Goal: Task Accomplishment & Management: Use online tool/utility

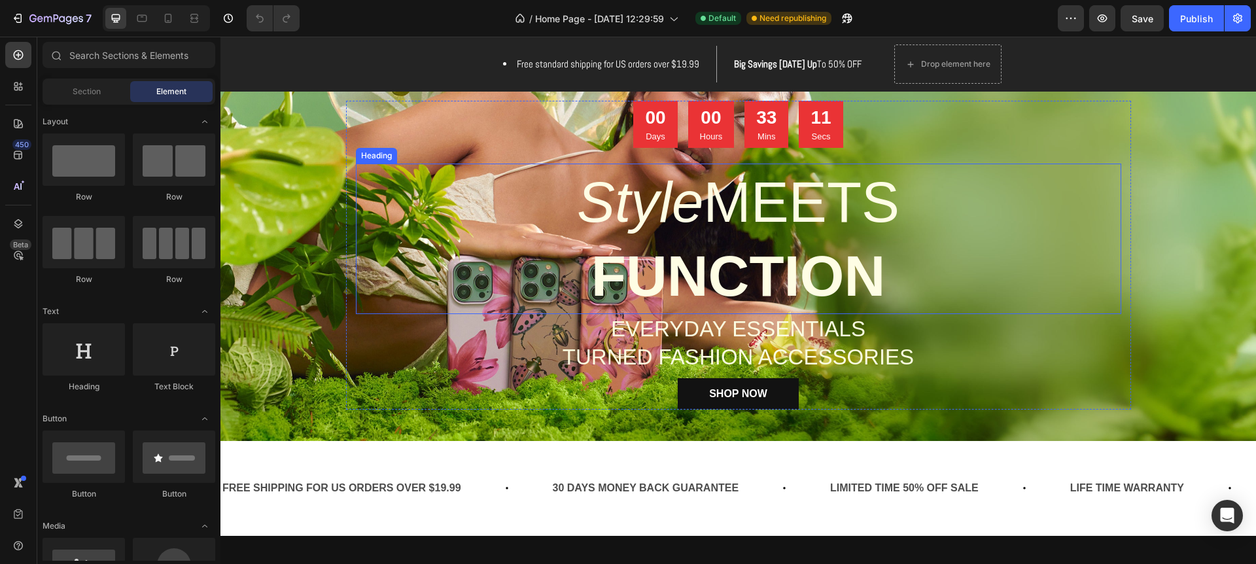
scroll to position [137, 0]
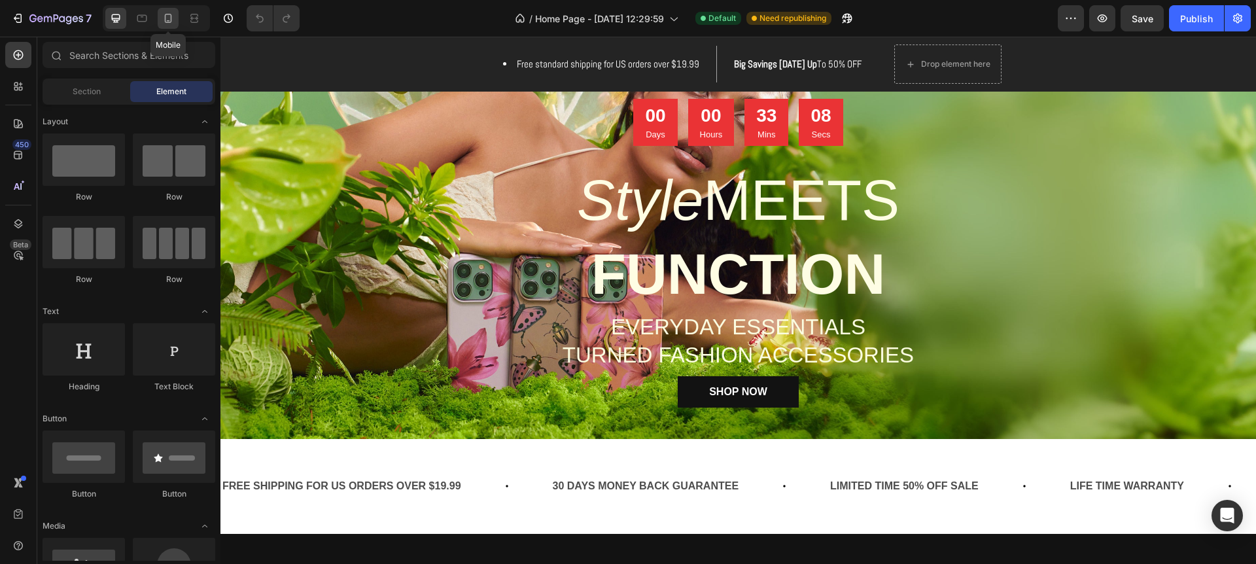
click at [169, 20] on icon at bounding box center [168, 20] width 3 height 1
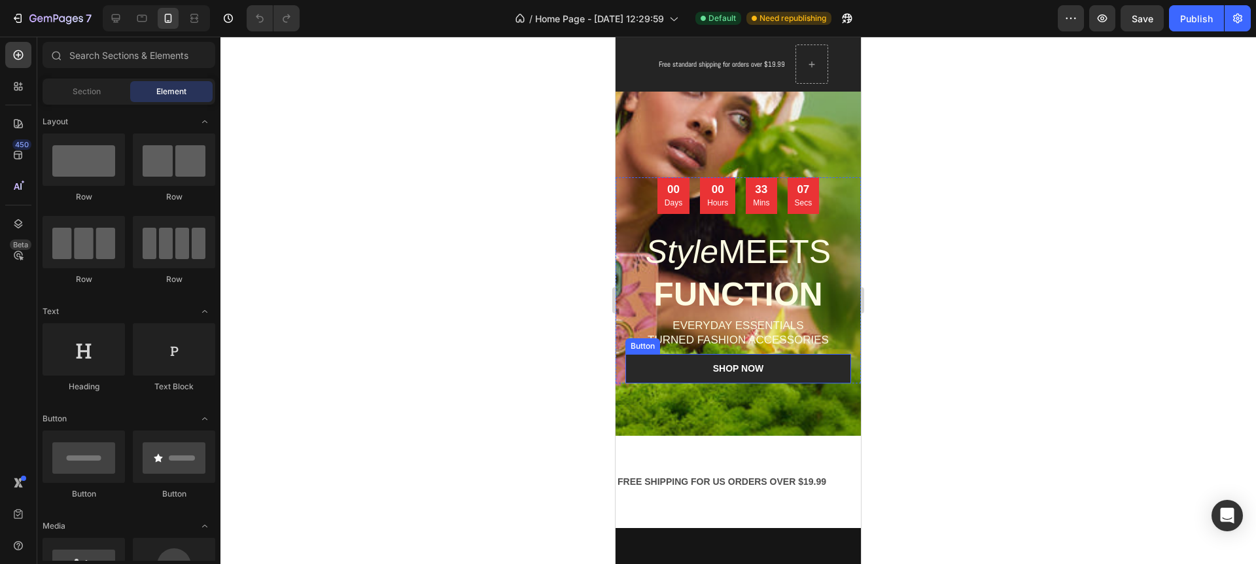
click at [827, 371] on link "SHOP NOW" at bounding box center [738, 368] width 226 height 29
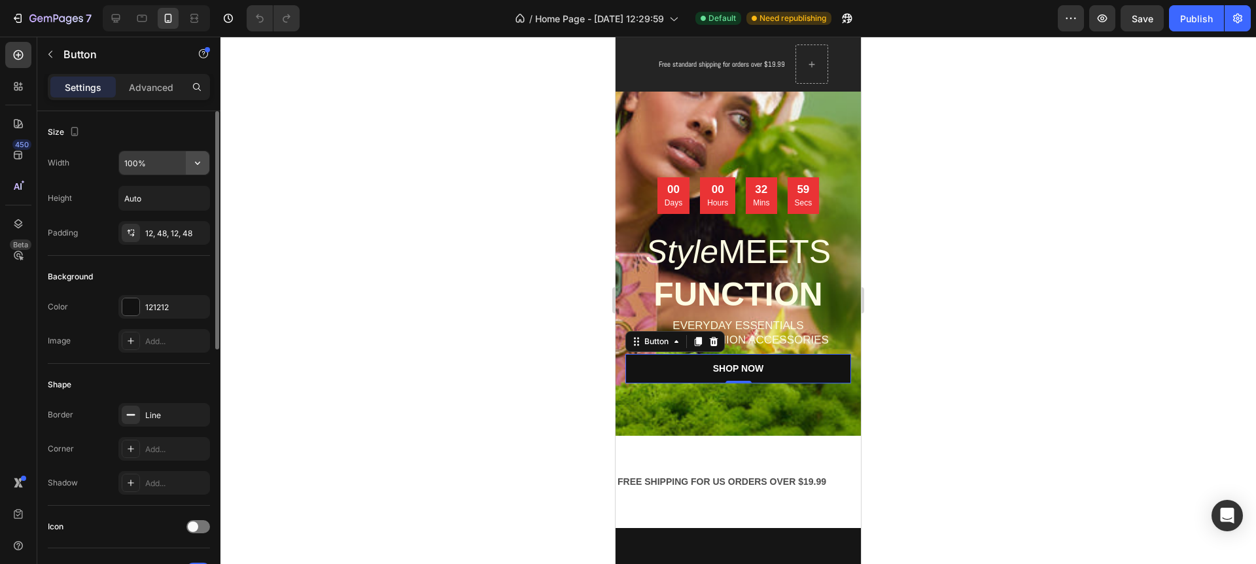
click at [201, 164] on icon "button" at bounding box center [197, 162] width 13 height 13
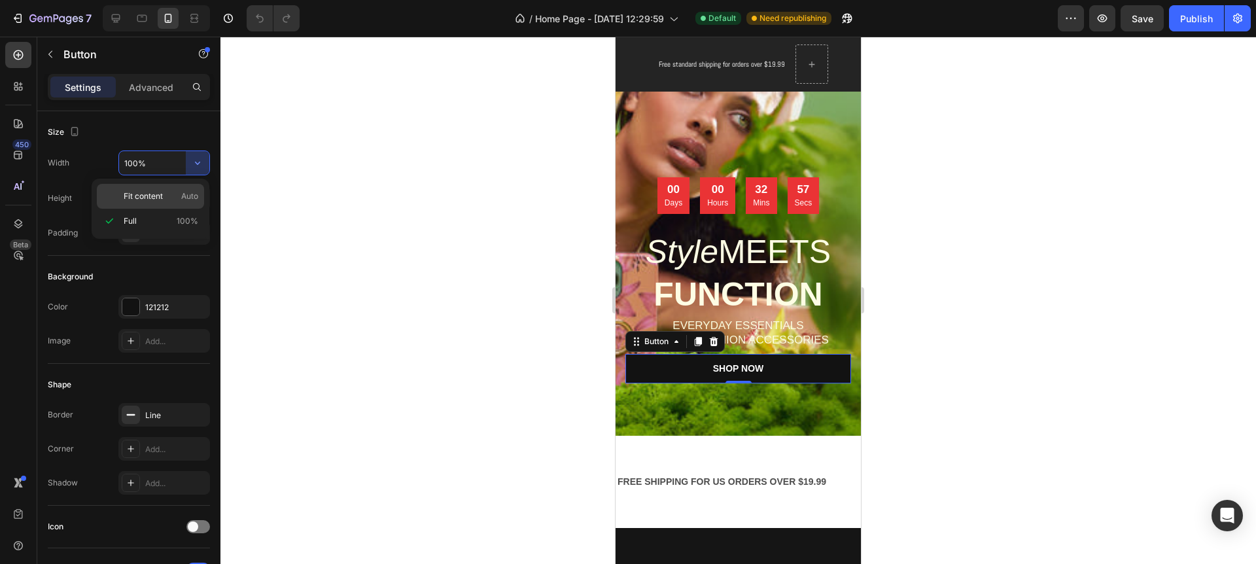
click at [158, 190] on span "Fit content" at bounding box center [143, 196] width 39 height 12
type input "Auto"
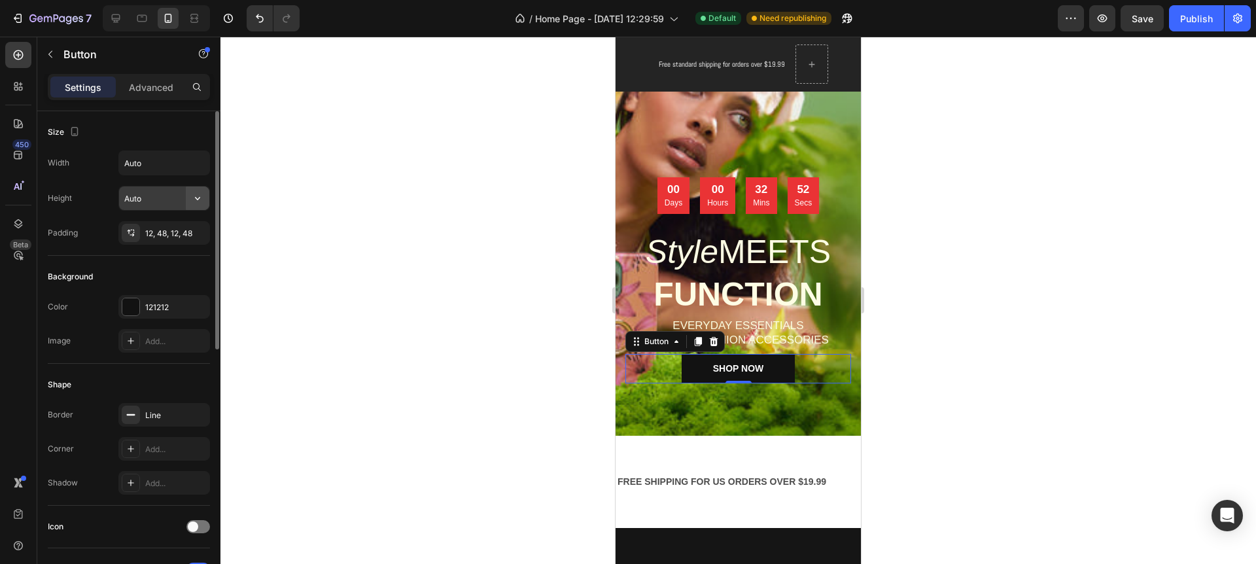
click at [199, 194] on icon "button" at bounding box center [197, 198] width 13 height 13
click at [152, 229] on span "Fit content" at bounding box center [143, 231] width 39 height 12
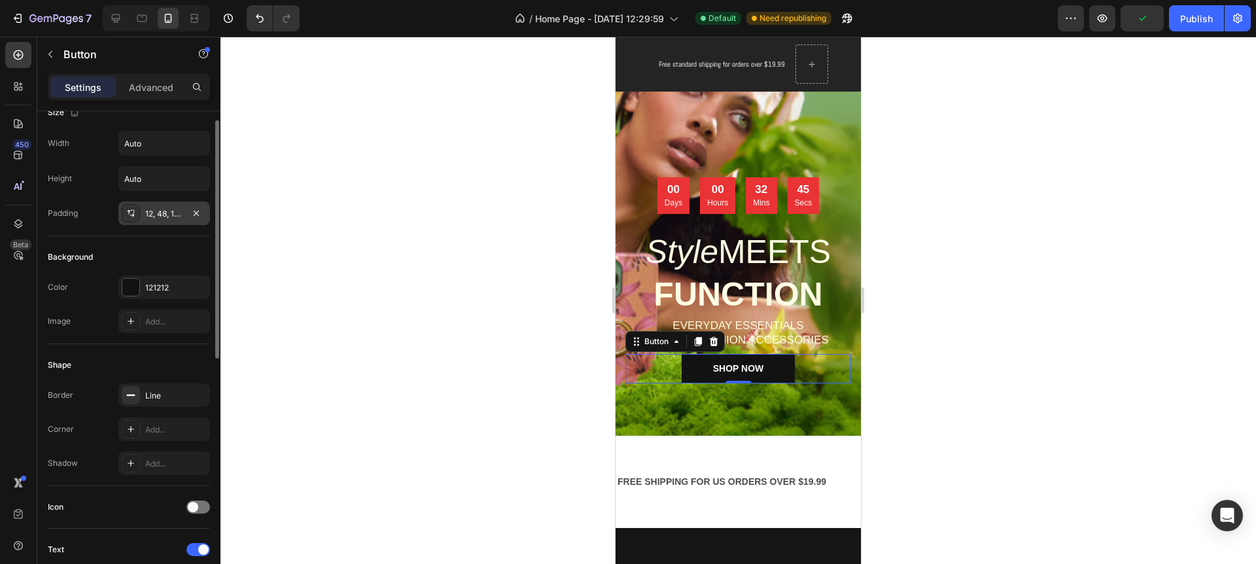
click at [133, 211] on icon at bounding box center [131, 213] width 10 height 10
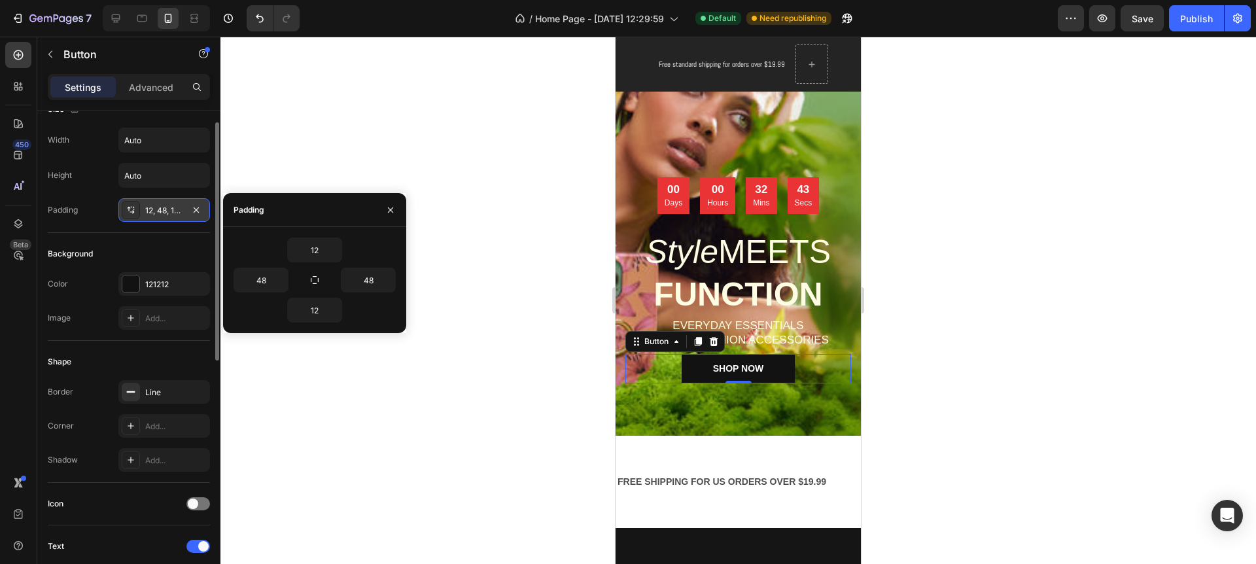
scroll to position [24, 0]
click at [133, 211] on icon at bounding box center [132, 210] width 5 height 3
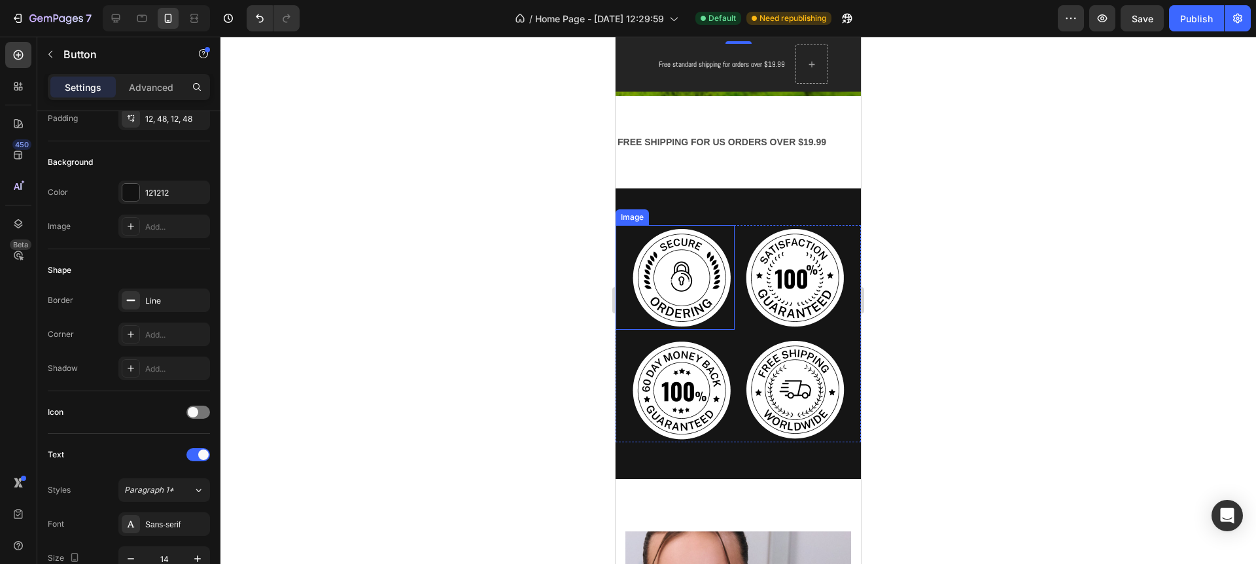
scroll to position [479, 0]
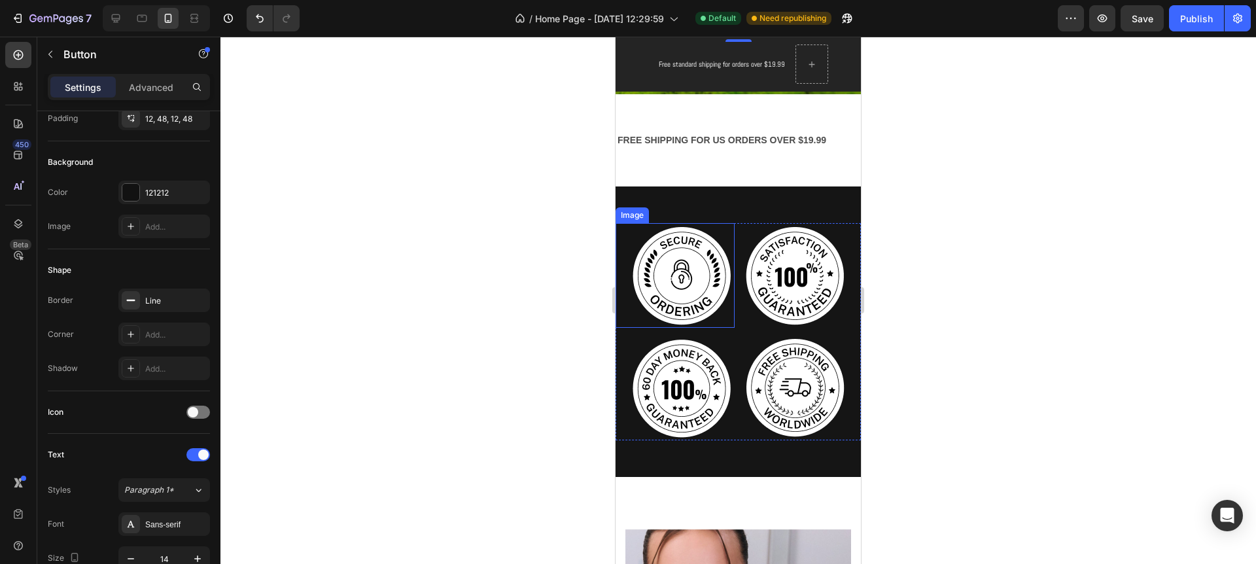
click at [688, 295] on img at bounding box center [682, 275] width 105 height 105
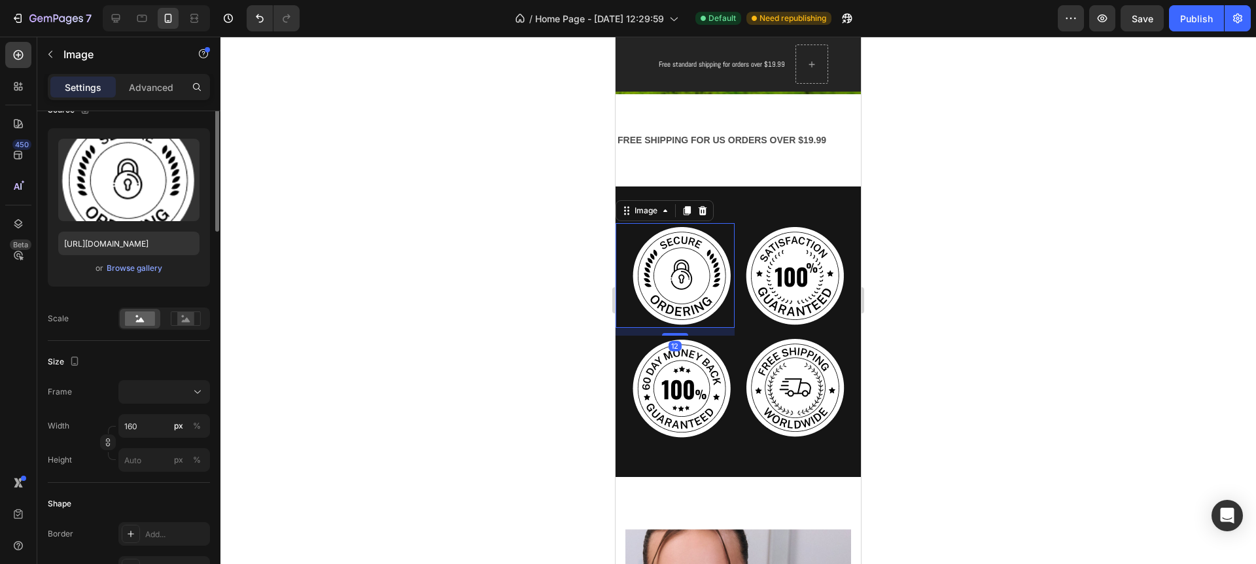
scroll to position [0, 0]
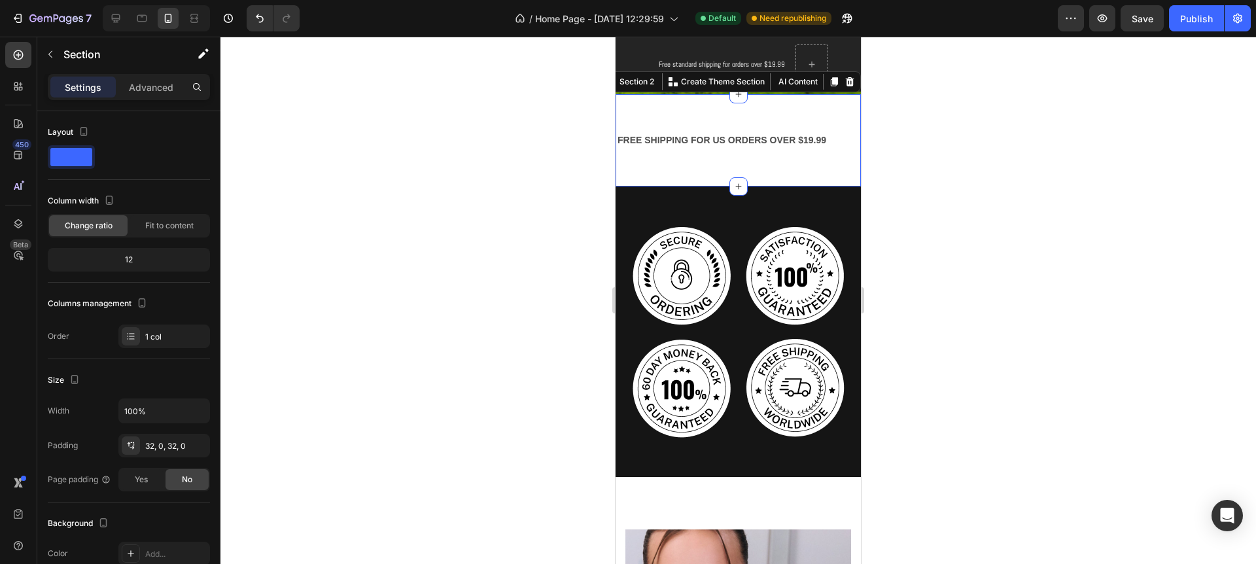
click at [637, 182] on div "FREE SHIPPING FOR US ORDERS OVER $19.99 Text Block 30 DAYS MONEY BACK GUARANTEE…" at bounding box center [737, 140] width 245 height 92
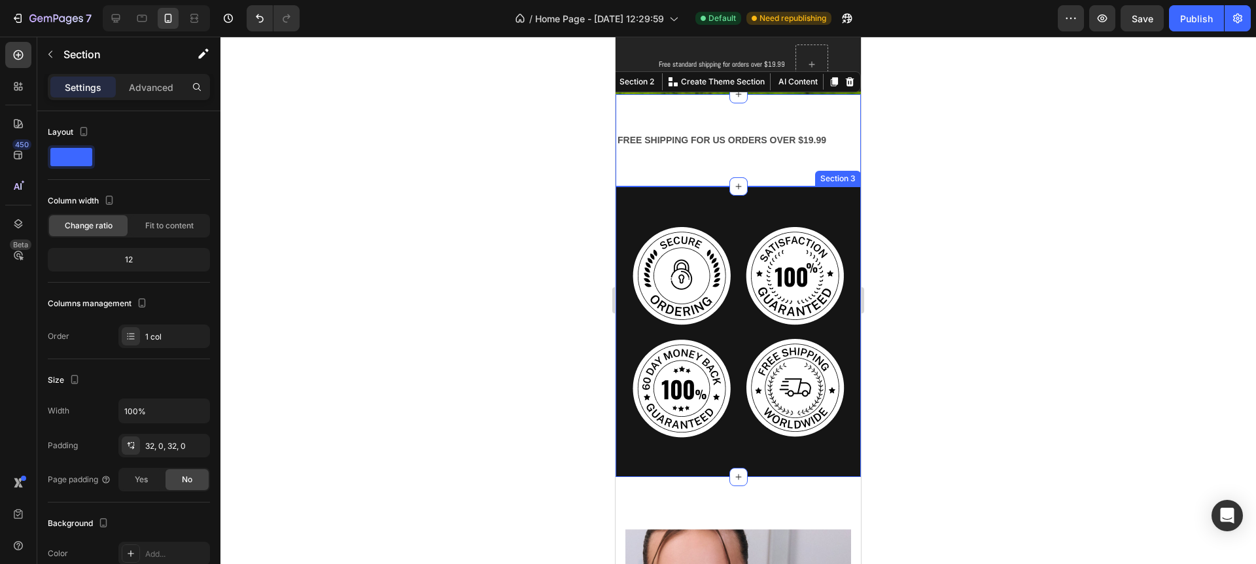
click at [635, 188] on div "Image Image Image Image Row Section 3" at bounding box center [737, 331] width 245 height 290
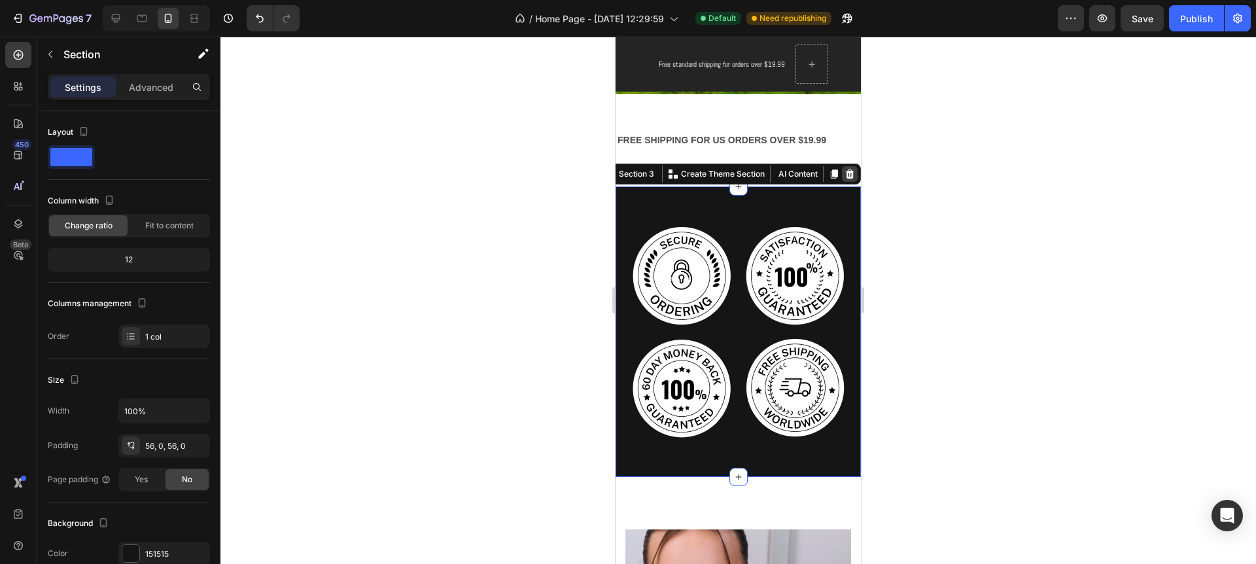
click at [847, 174] on icon at bounding box center [850, 173] width 9 height 9
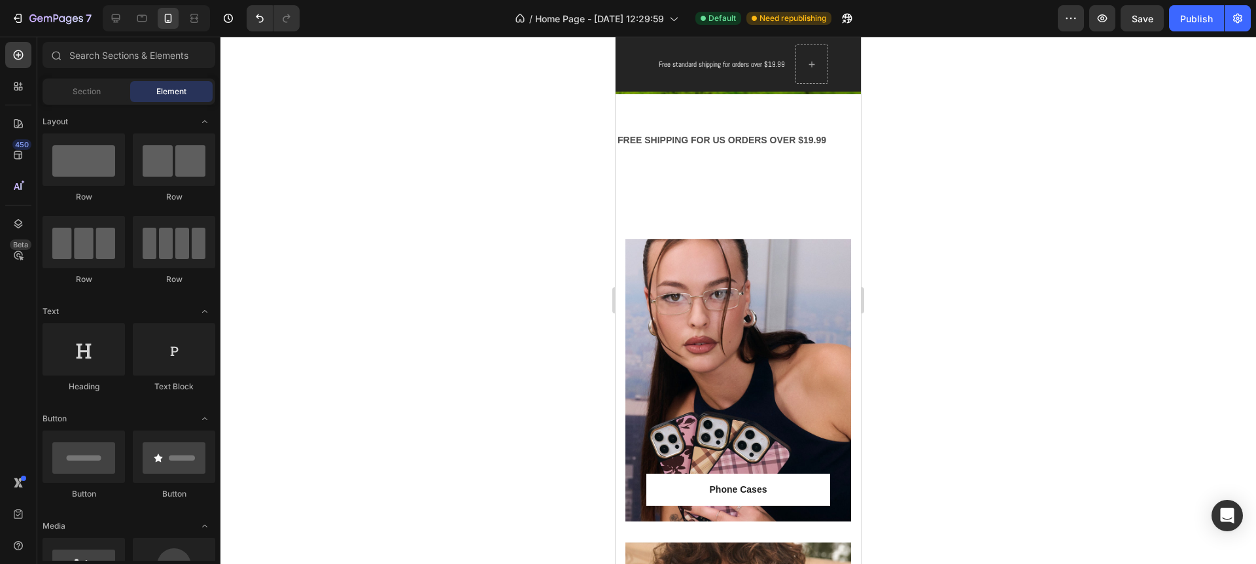
scroll to position [476, 0]
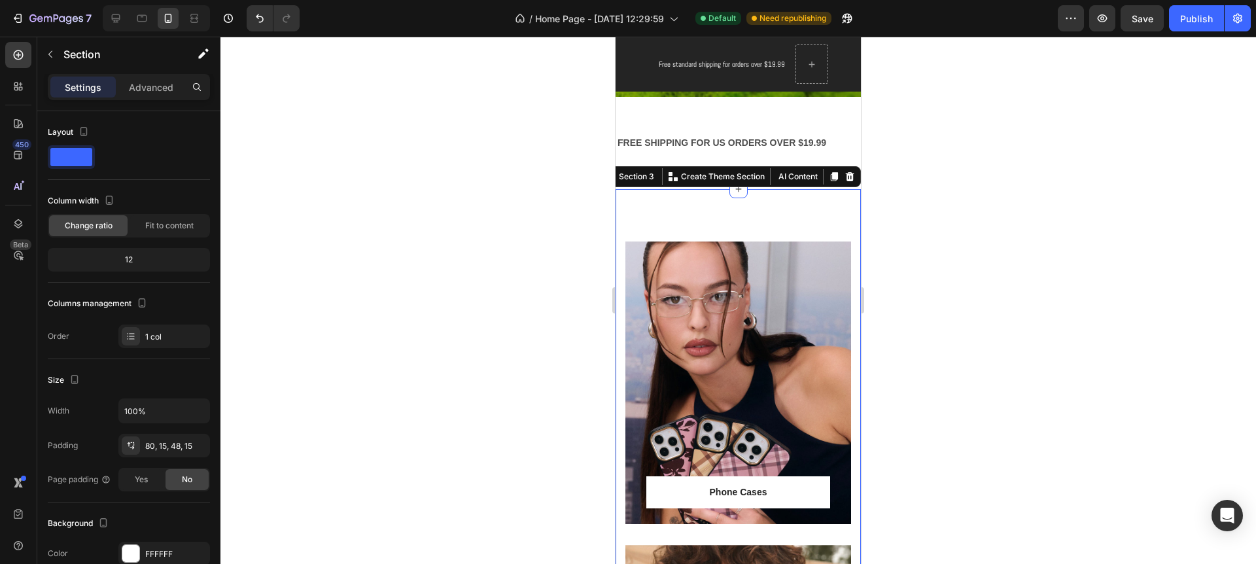
scroll to position [0, 0]
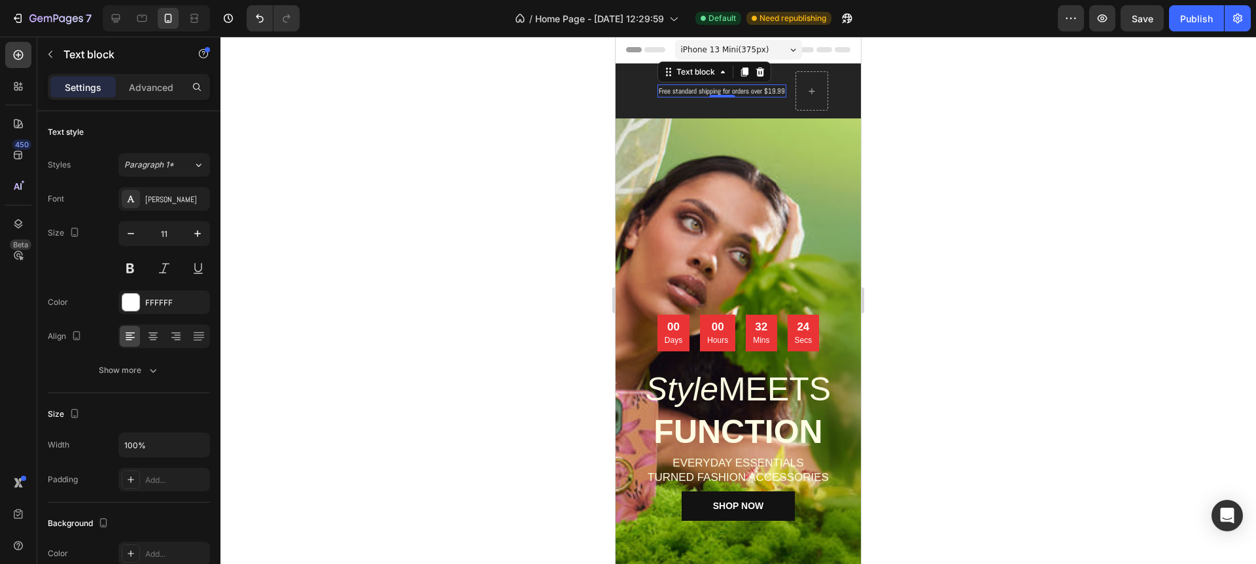
click at [735, 92] on p "Free standard shipping for orders over $19.99" at bounding box center [722, 91] width 126 height 11
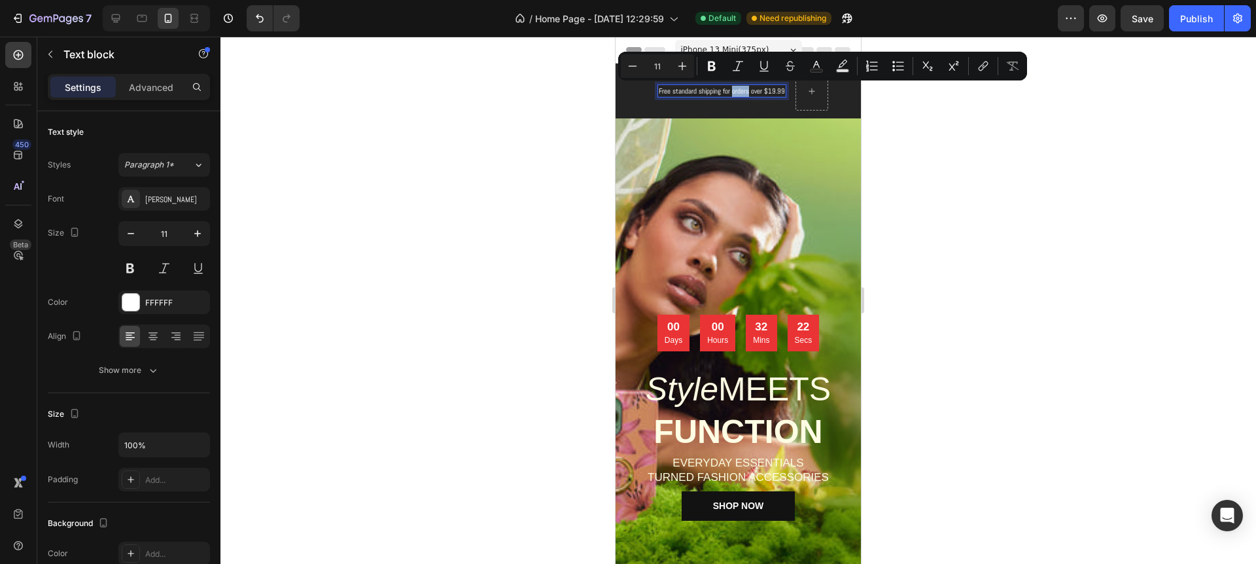
click at [734, 90] on p "Free standard shipping for orders over $19.99" at bounding box center [722, 91] width 126 height 11
click at [733, 92] on p "Free standard shipping for orders over $19.99" at bounding box center [722, 91] width 126 height 11
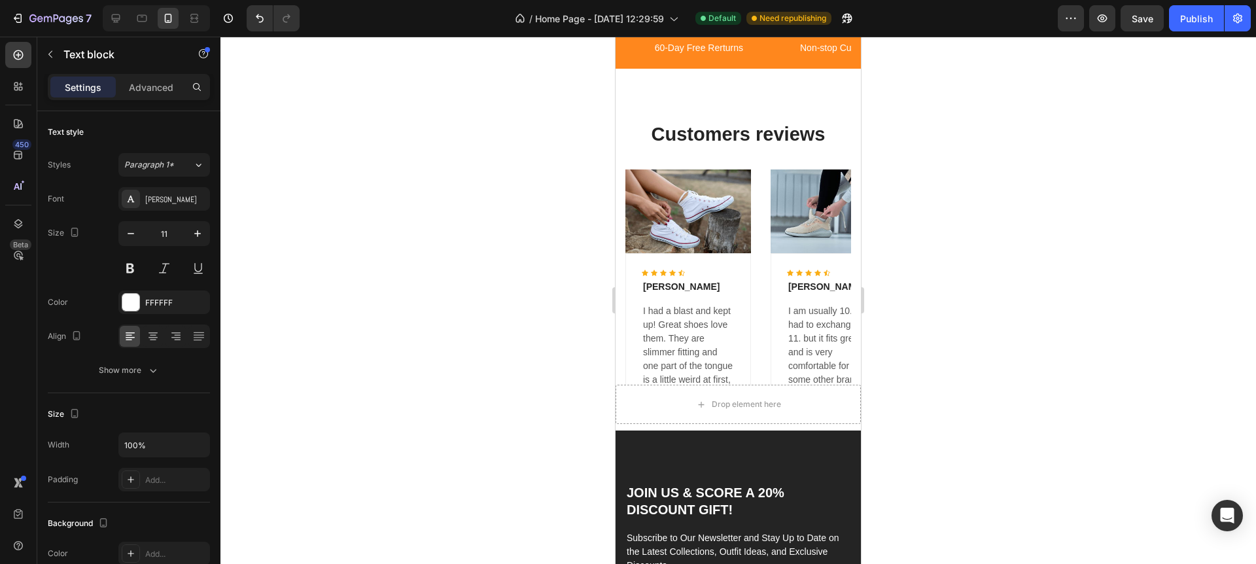
scroll to position [2463, 0]
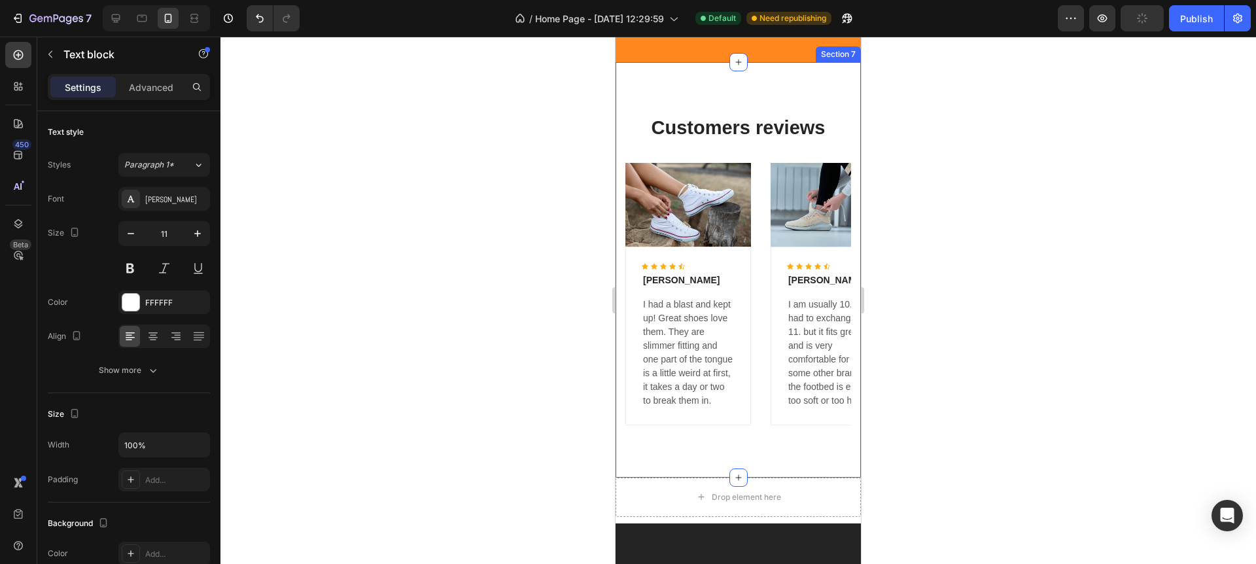
click at [736, 201] on div "Customers reviews Heading Image Icon Icon Icon Icon Icon Icon List Hoz Luis Nov…" at bounding box center [737, 269] width 245 height 415
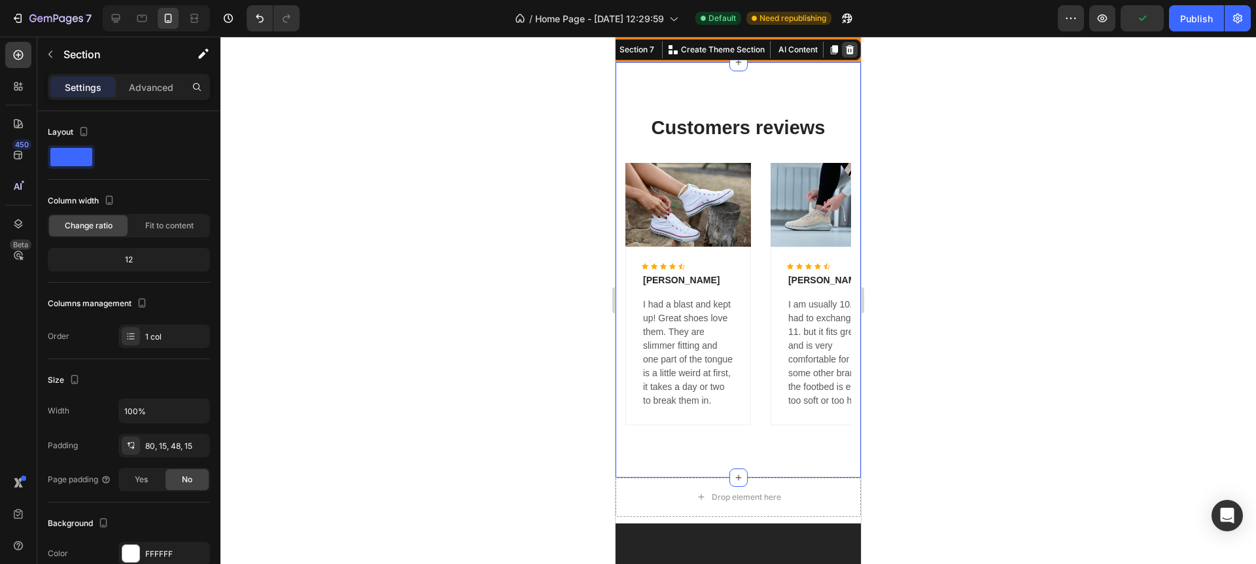
click at [848, 54] on icon at bounding box center [850, 49] width 9 height 9
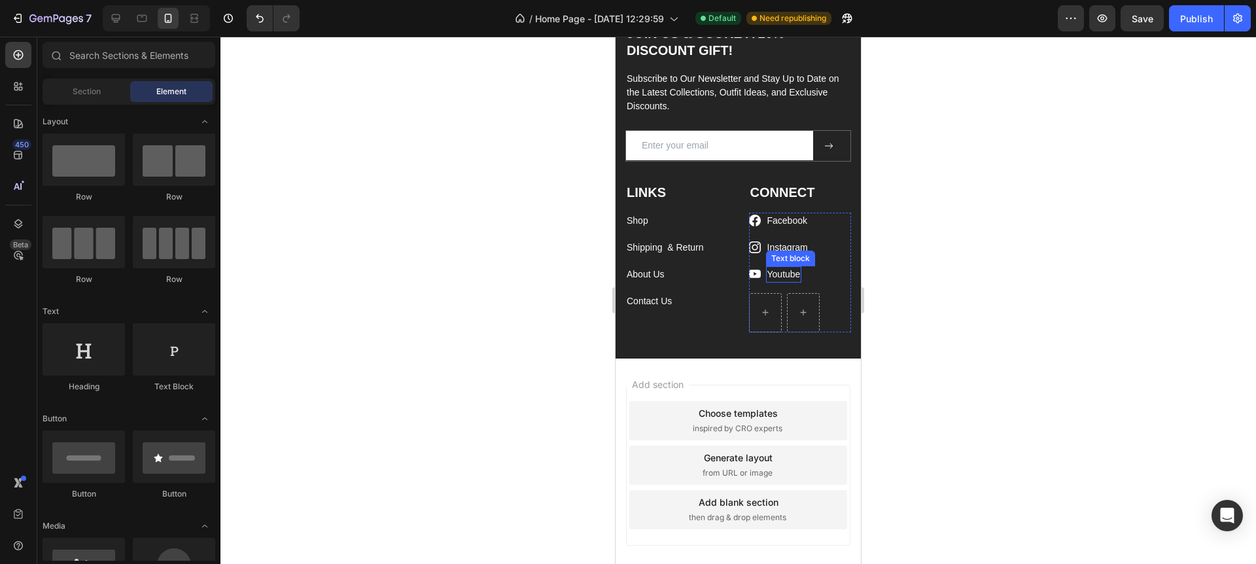
scroll to position [2722, 0]
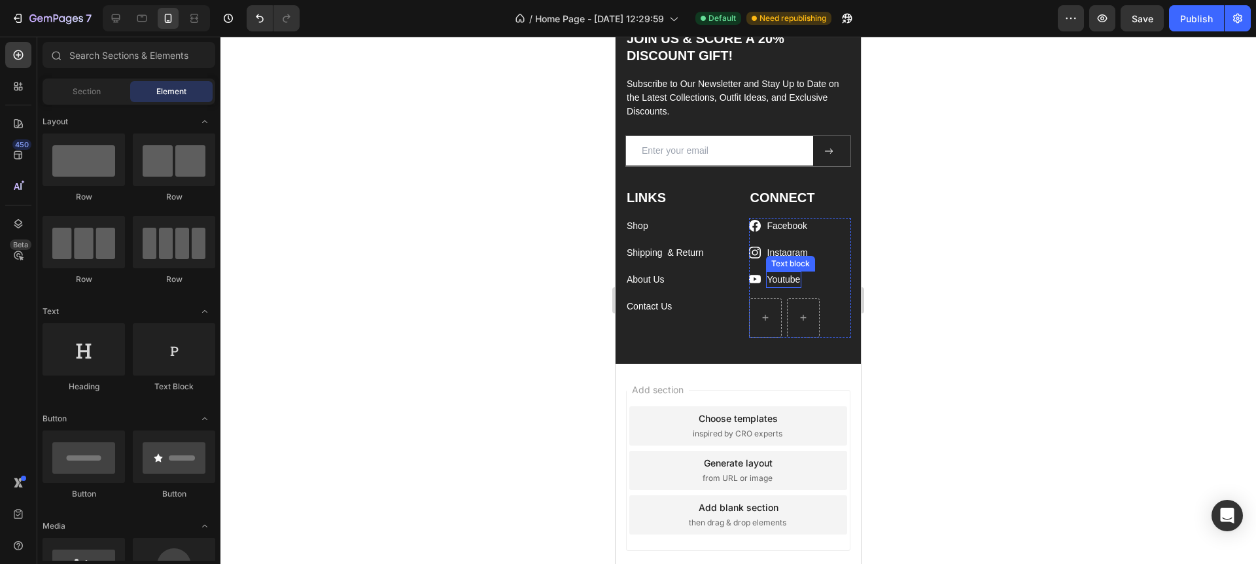
click at [784, 274] on link "Youtube" at bounding box center [783, 279] width 33 height 10
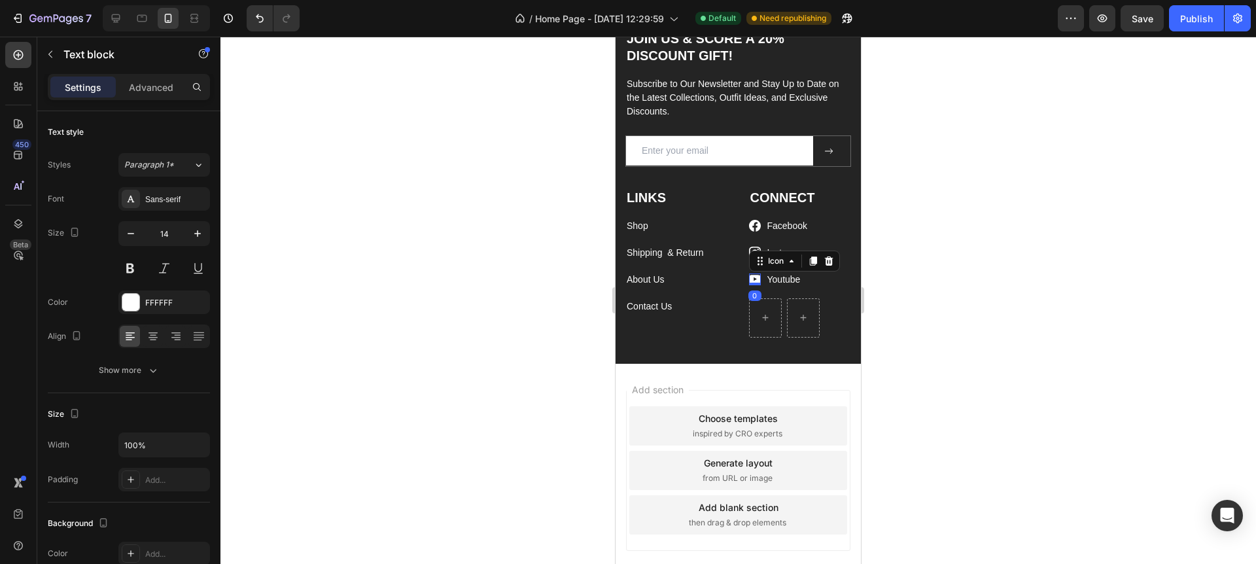
click at [755, 278] on icon at bounding box center [755, 279] width 12 height 12
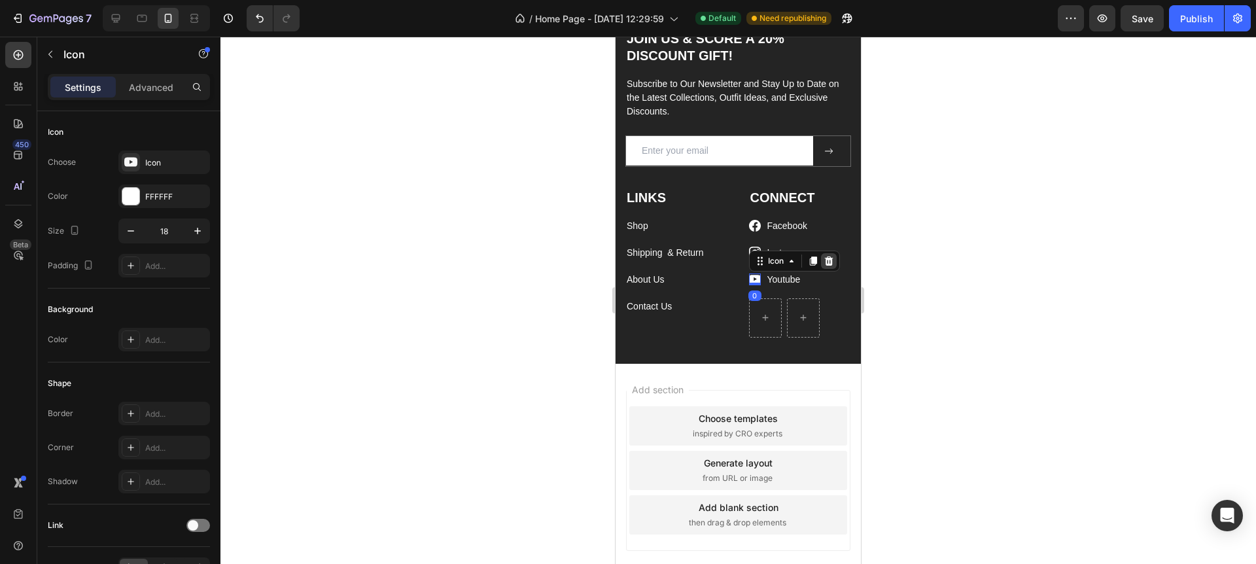
click at [829, 265] on icon at bounding box center [828, 260] width 9 height 9
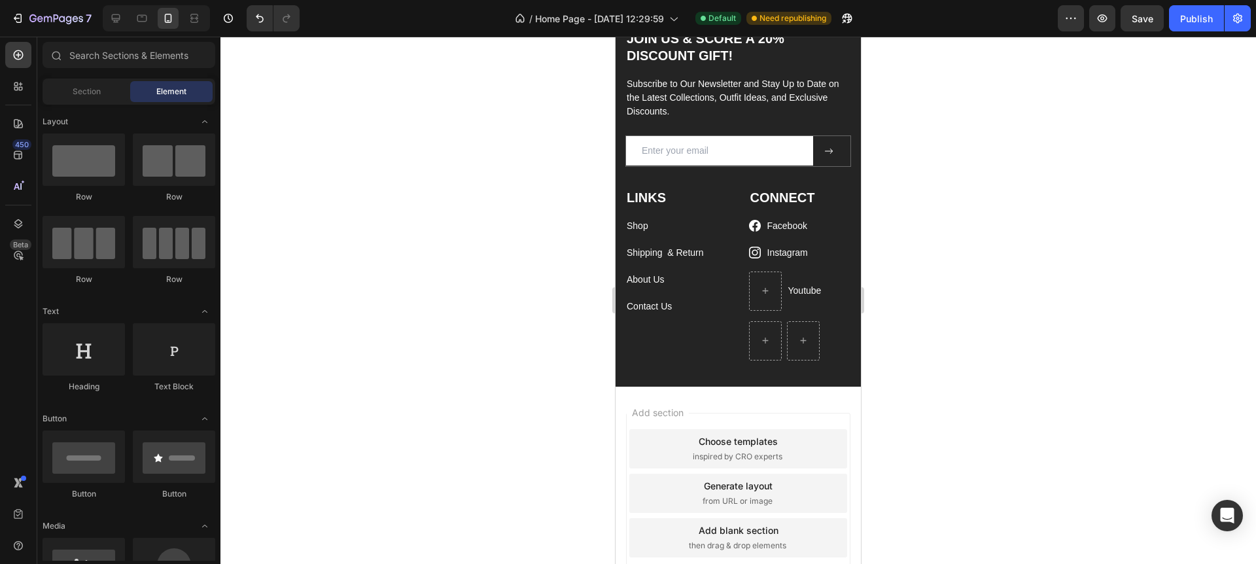
scroll to position [2722, 0]
drag, startPoint x: 805, startPoint y: 292, endPoint x: 828, endPoint y: 284, distance: 24.8
click at [805, 292] on link "Youtube" at bounding box center [804, 291] width 33 height 10
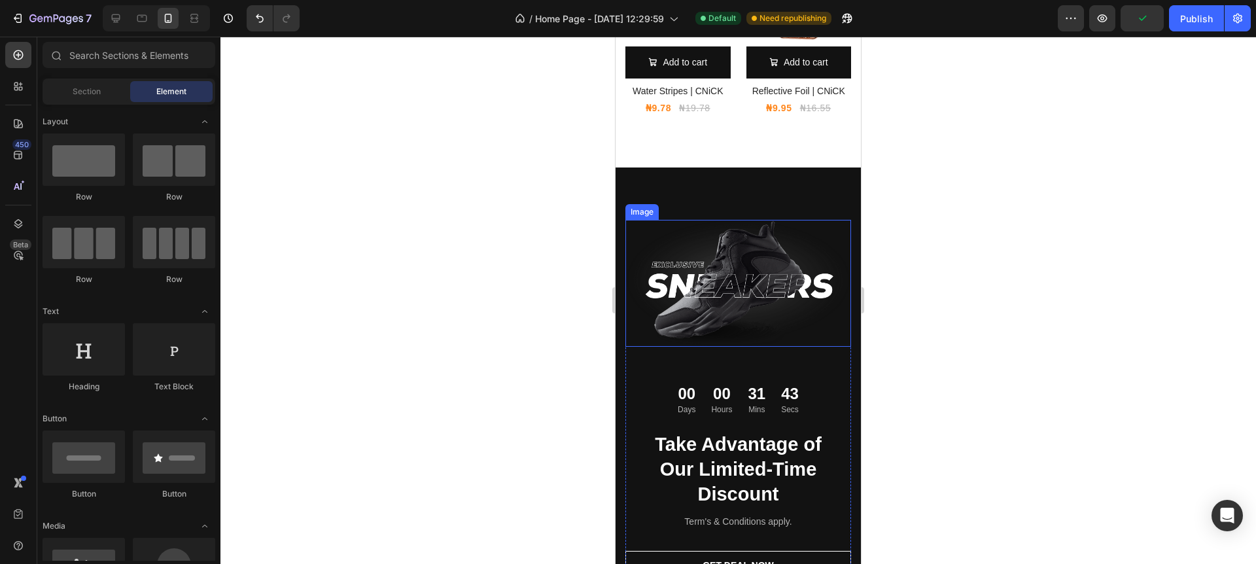
scroll to position [1975, 0]
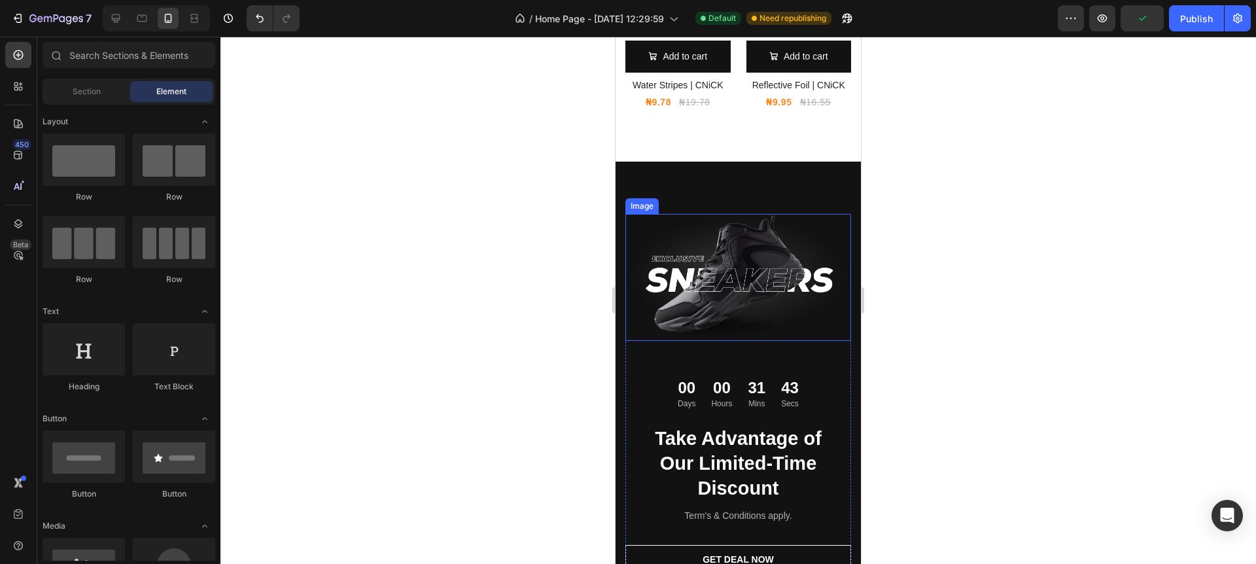
click at [753, 264] on img at bounding box center [738, 277] width 226 height 127
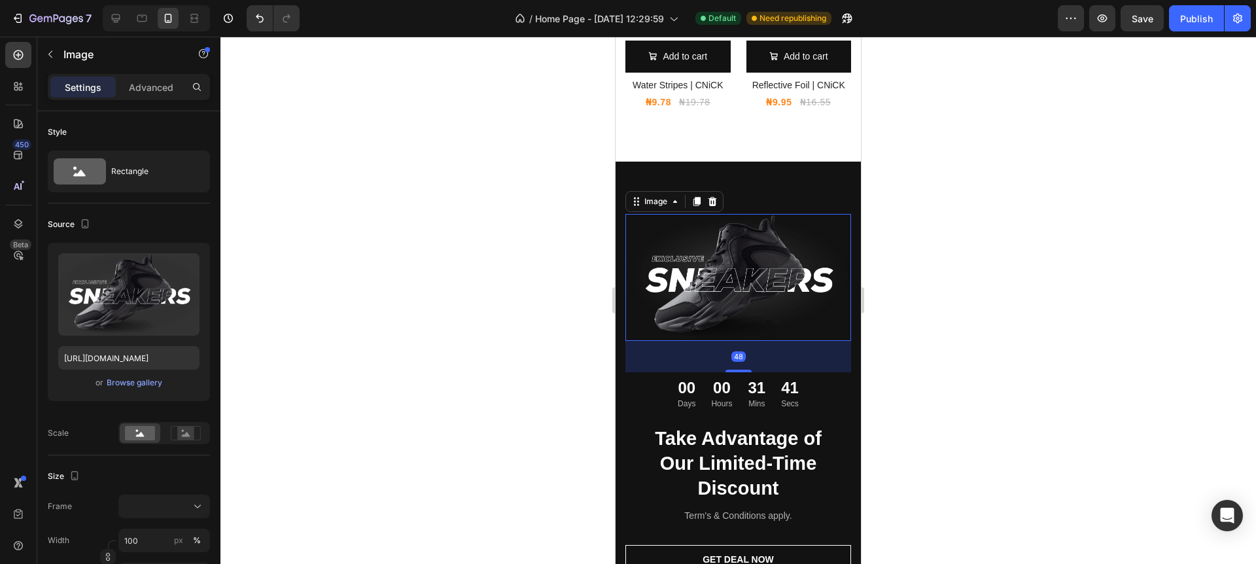
click at [713, 203] on icon at bounding box center [712, 201] width 9 height 9
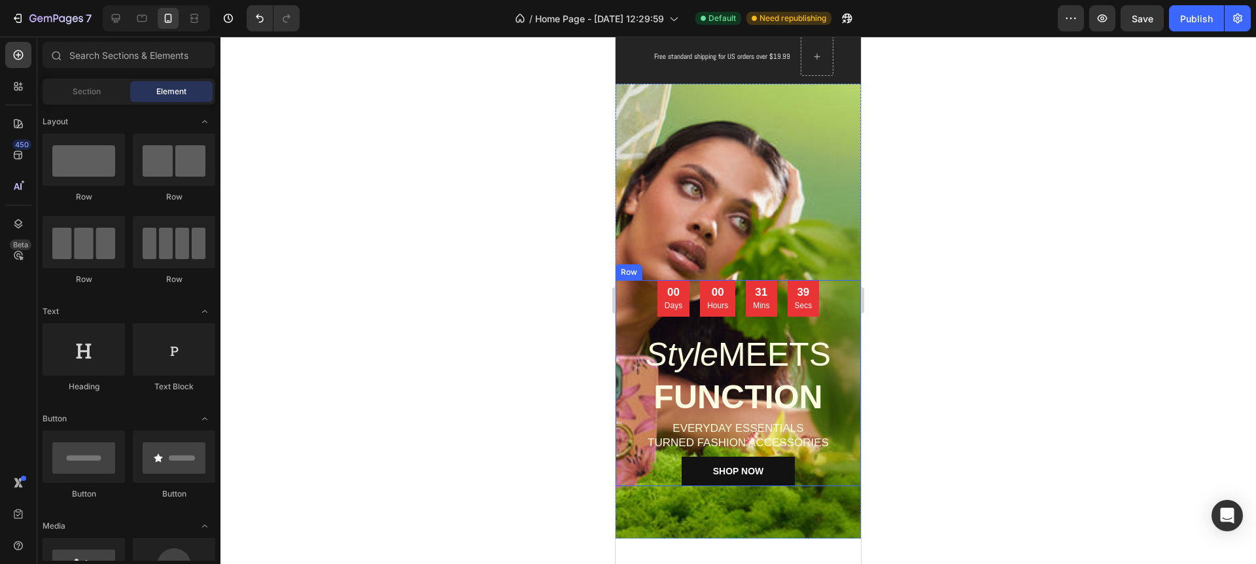
scroll to position [0, 0]
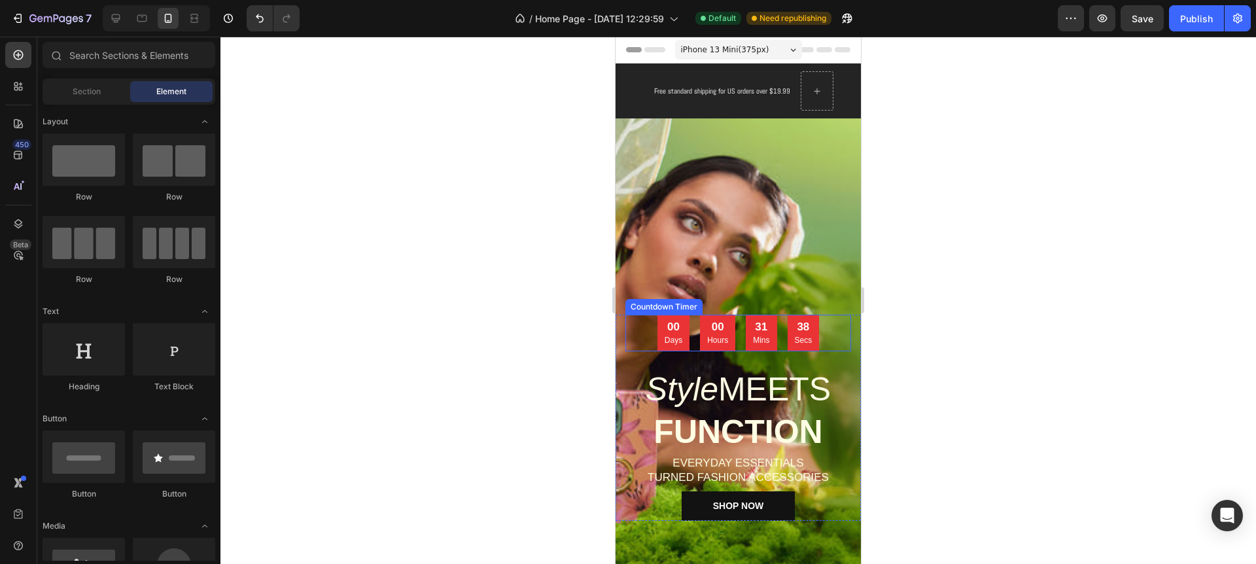
click at [795, 332] on div "38" at bounding box center [804, 327] width 18 height 14
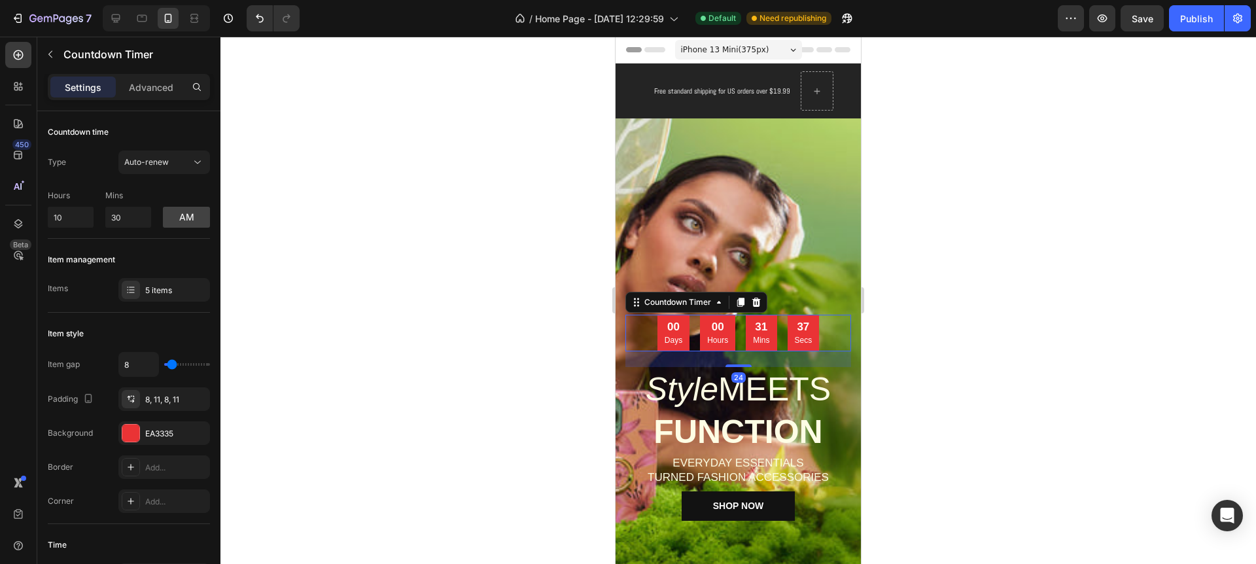
drag, startPoint x: 757, startPoint y: 304, endPoint x: 775, endPoint y: 302, distance: 18.5
click at [757, 304] on icon at bounding box center [756, 302] width 9 height 9
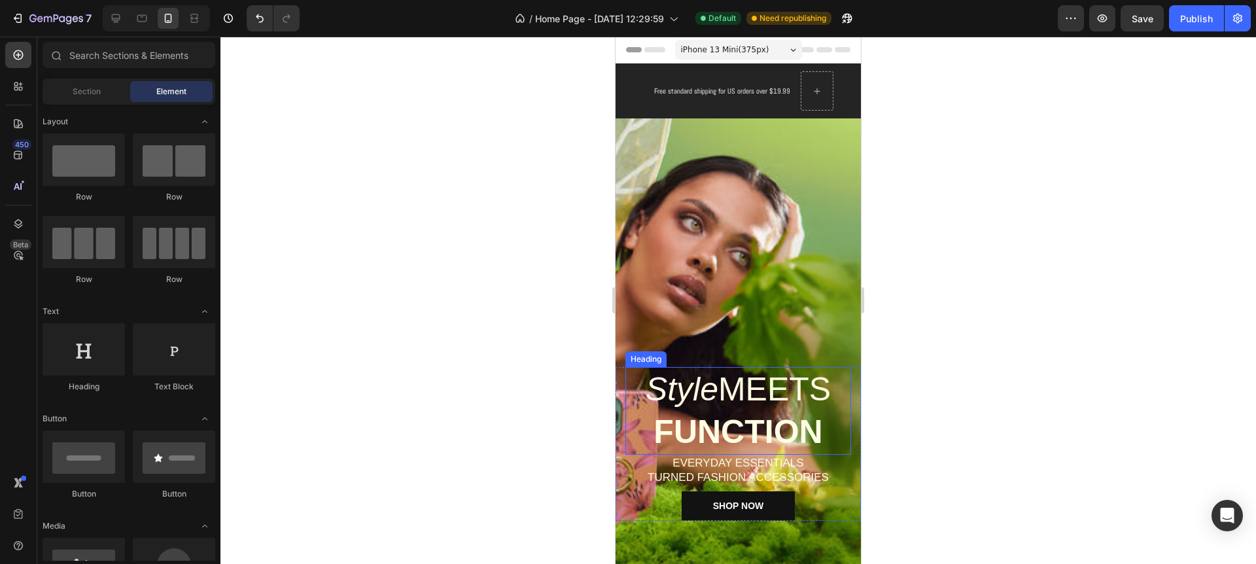
click at [777, 389] on h2 "Style MEETS FUNCTION" at bounding box center [738, 411] width 226 height 88
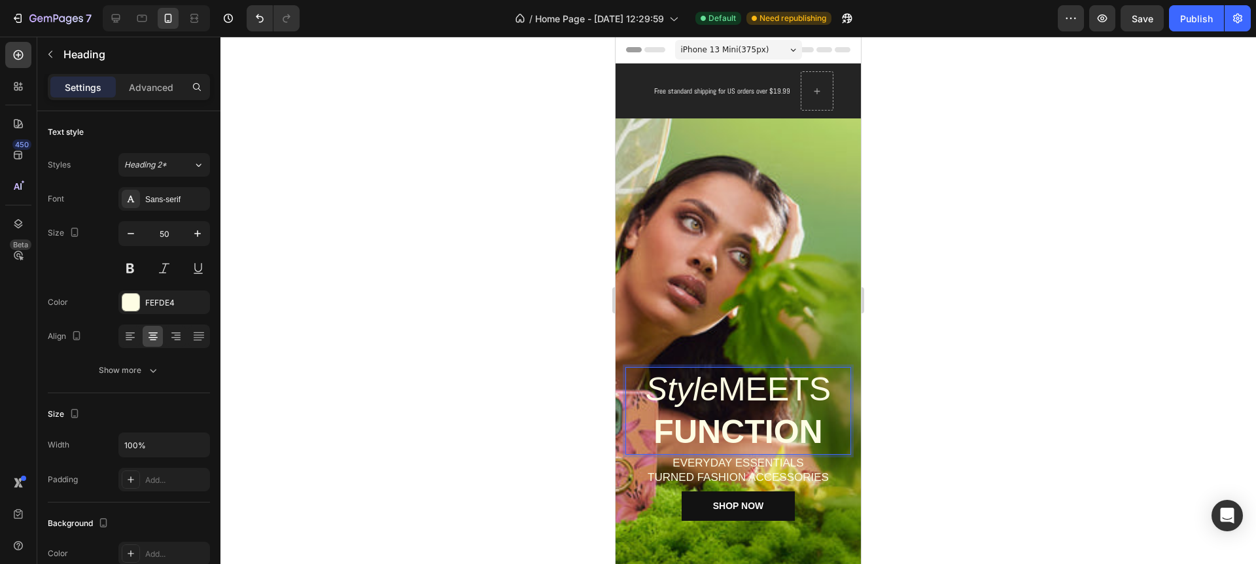
drag, startPoint x: 682, startPoint y: 392, endPoint x: 689, endPoint y: 372, distance: 20.7
drag, startPoint x: 850, startPoint y: 394, endPoint x: 851, endPoint y: 385, distance: 9.2
click at [851, 385] on div "Style MEETS FUNCTION Heading 0 EVERYDAY ESSENTIALS TURNED FASHION ACCESSORIES H…" at bounding box center [737, 444] width 245 height 154
click at [999, 294] on div at bounding box center [737, 300] width 1035 height 527
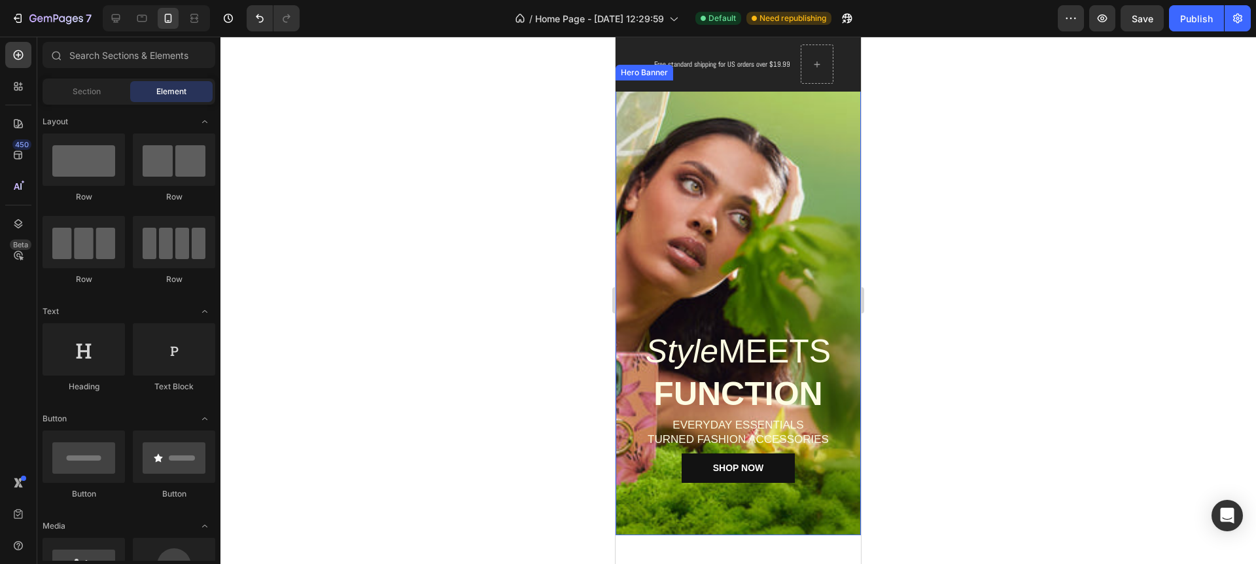
scroll to position [35, 0]
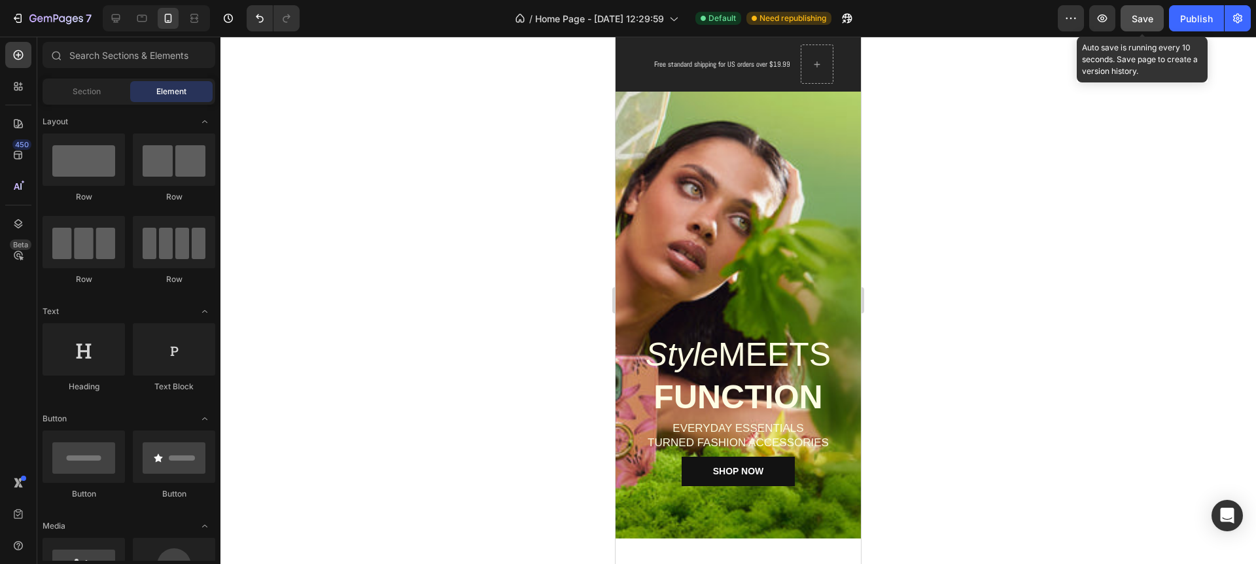
click at [1149, 24] on span "Save" at bounding box center [1143, 18] width 22 height 11
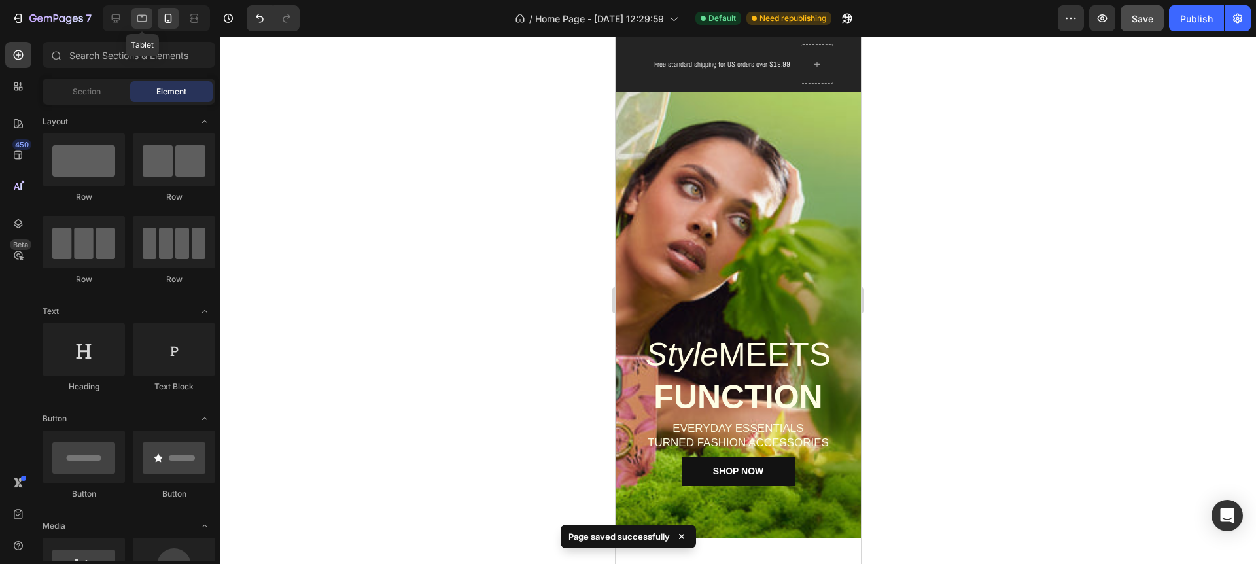
click at [144, 14] on icon at bounding box center [141, 18] width 13 height 13
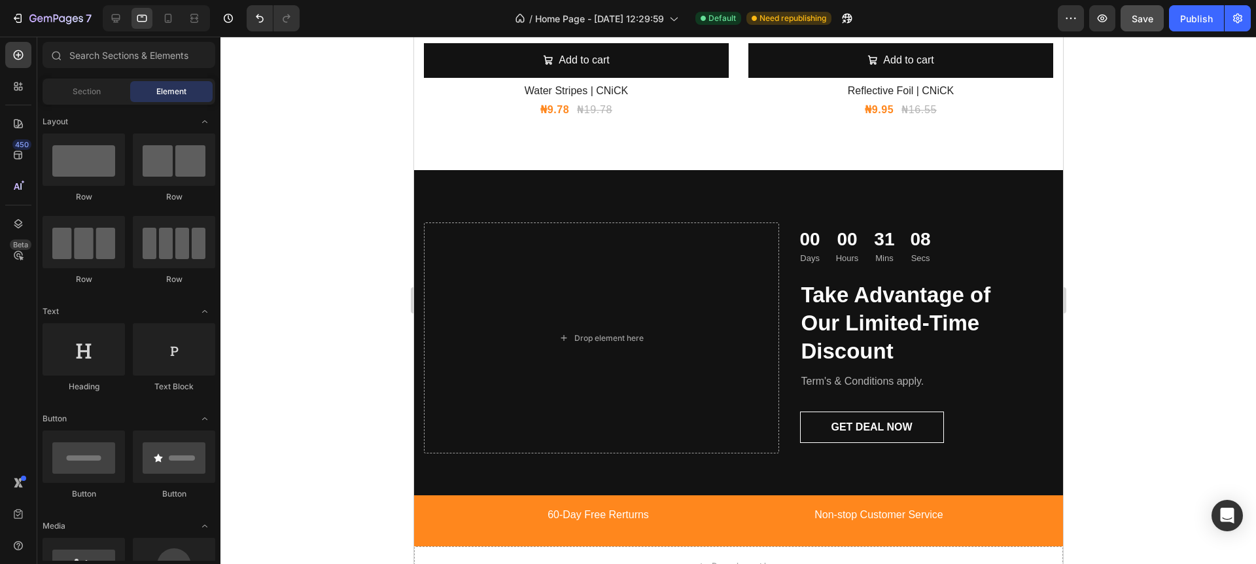
scroll to position [1807, 0]
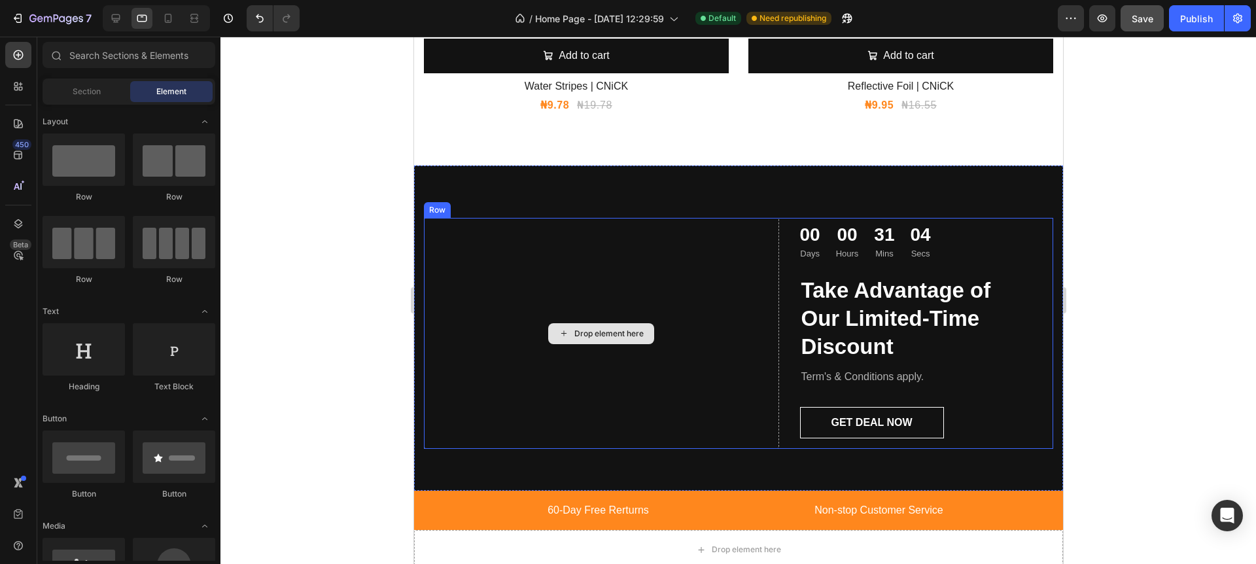
click at [666, 261] on div "Drop element here" at bounding box center [600, 333] width 355 height 231
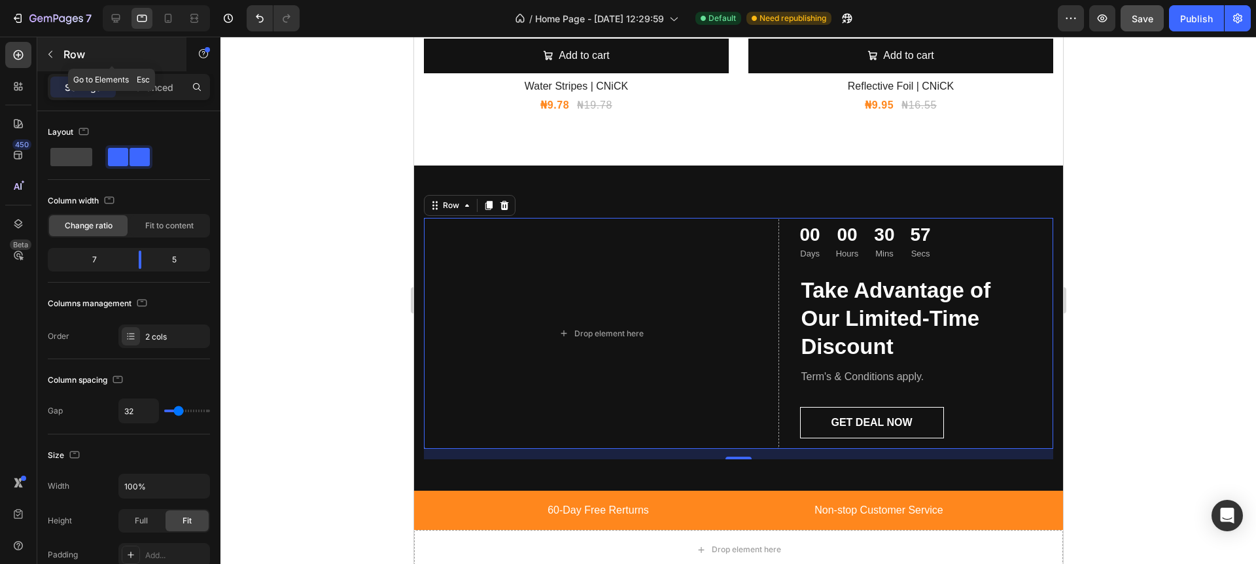
click at [54, 55] on icon "button" at bounding box center [50, 54] width 10 height 10
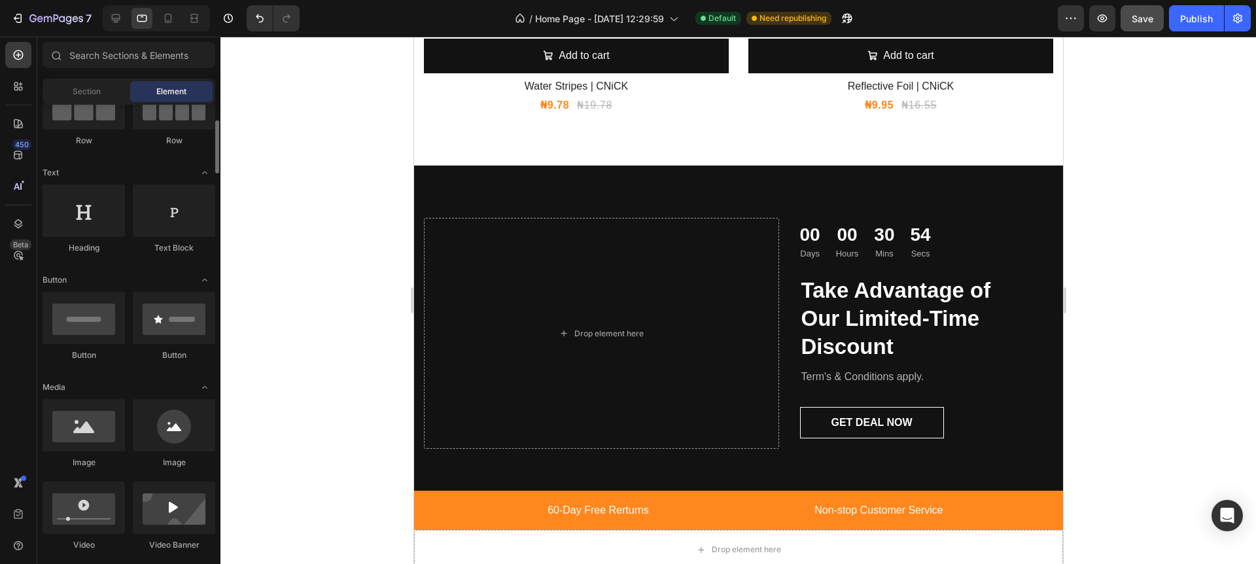
scroll to position [261, 0]
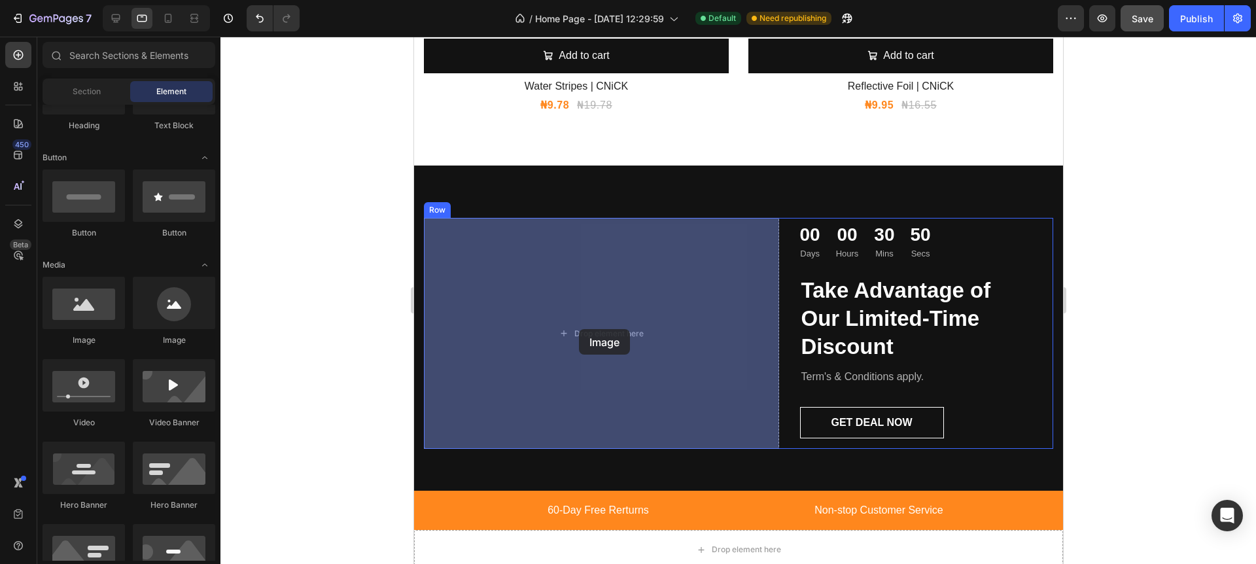
drag, startPoint x: 504, startPoint y: 347, endPoint x: 578, endPoint y: 329, distance: 76.8
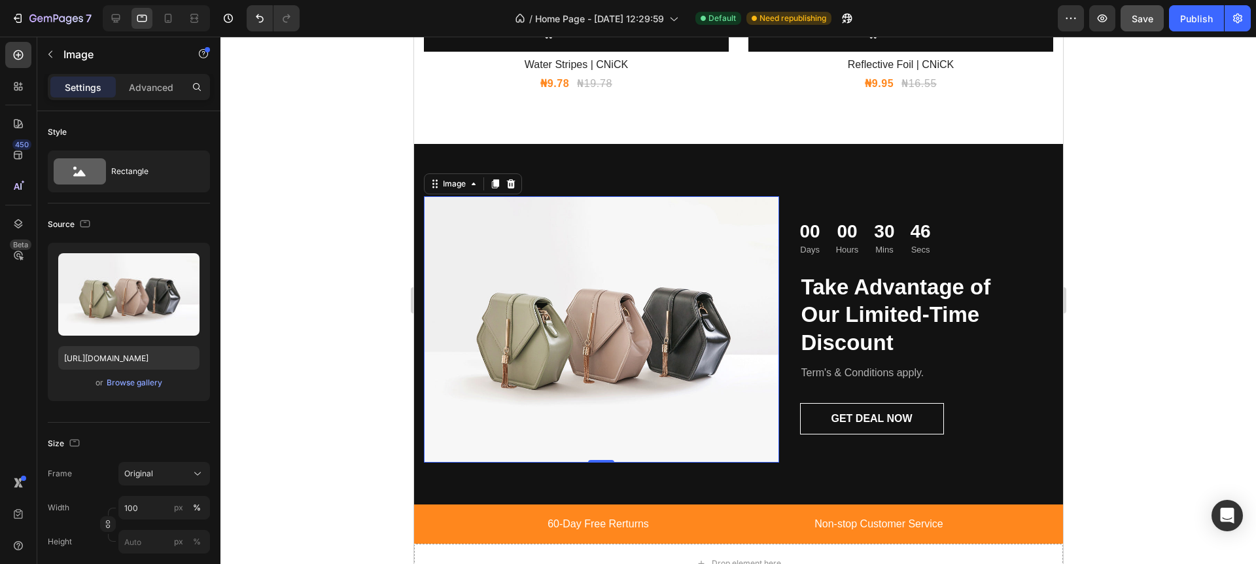
scroll to position [1828, 0]
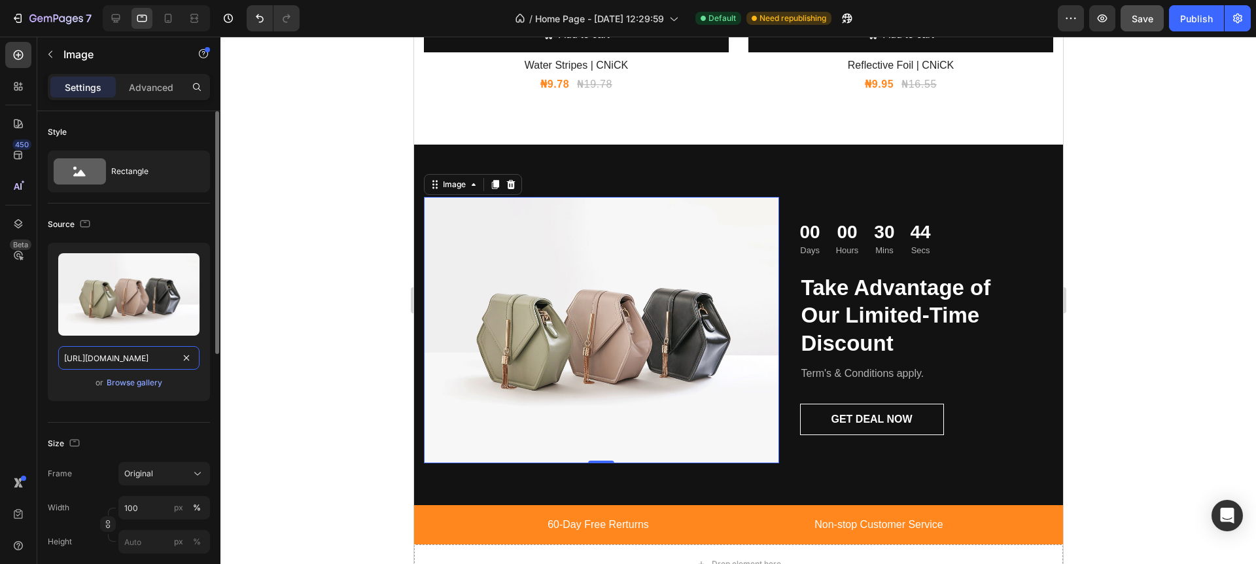
click at [135, 360] on input "https://cdn.shopify.com/s/files/1/2005/9307/files/image_demo.jpg" at bounding box center [128, 358] width 141 height 24
click at [128, 380] on div "Browse gallery" at bounding box center [135, 383] width 56 height 12
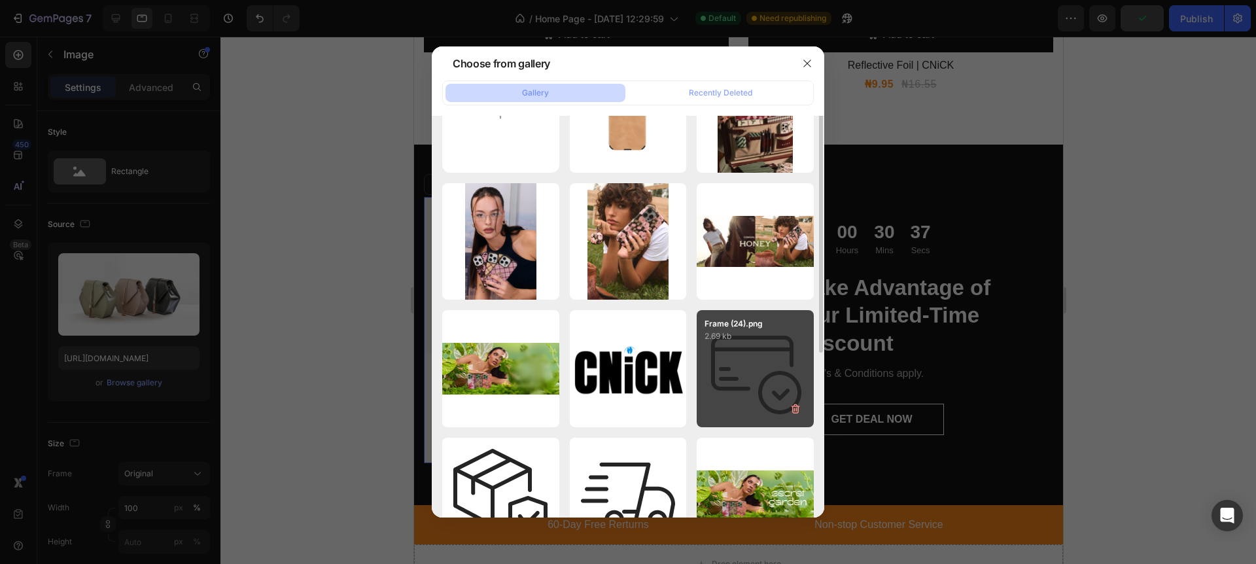
scroll to position [0, 0]
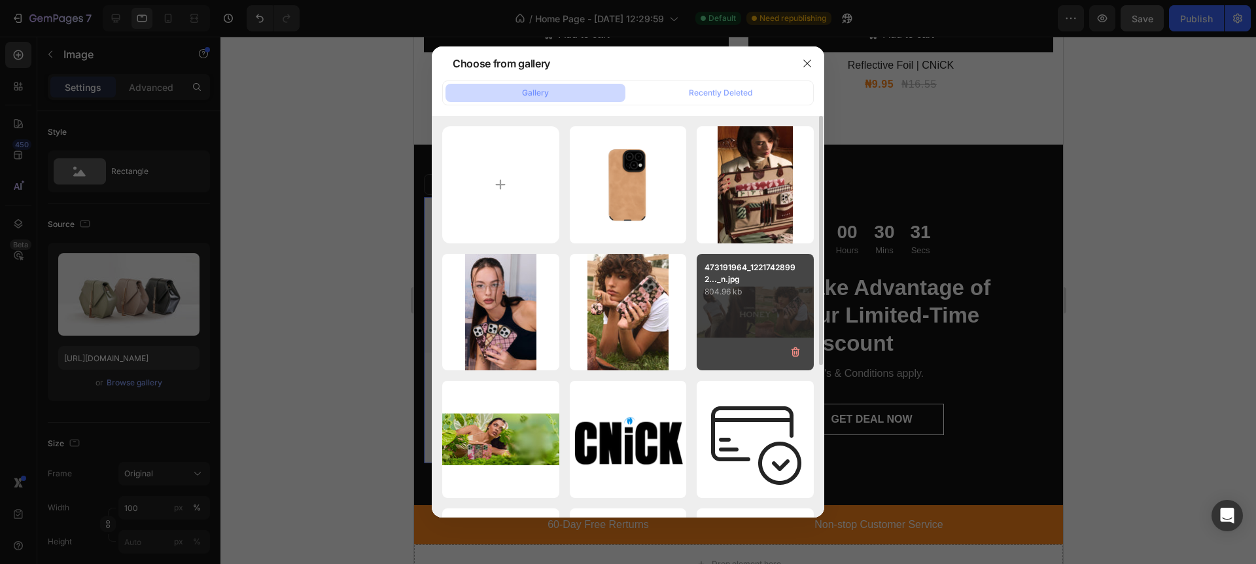
click at [738, 306] on div "473191964_12217428992..._n.jpg 804.96 kb" at bounding box center [755, 312] width 117 height 117
type input "https://cdn.shopify.com/s/files/1/0771/5055/2310/files/gempages_586125553279435…"
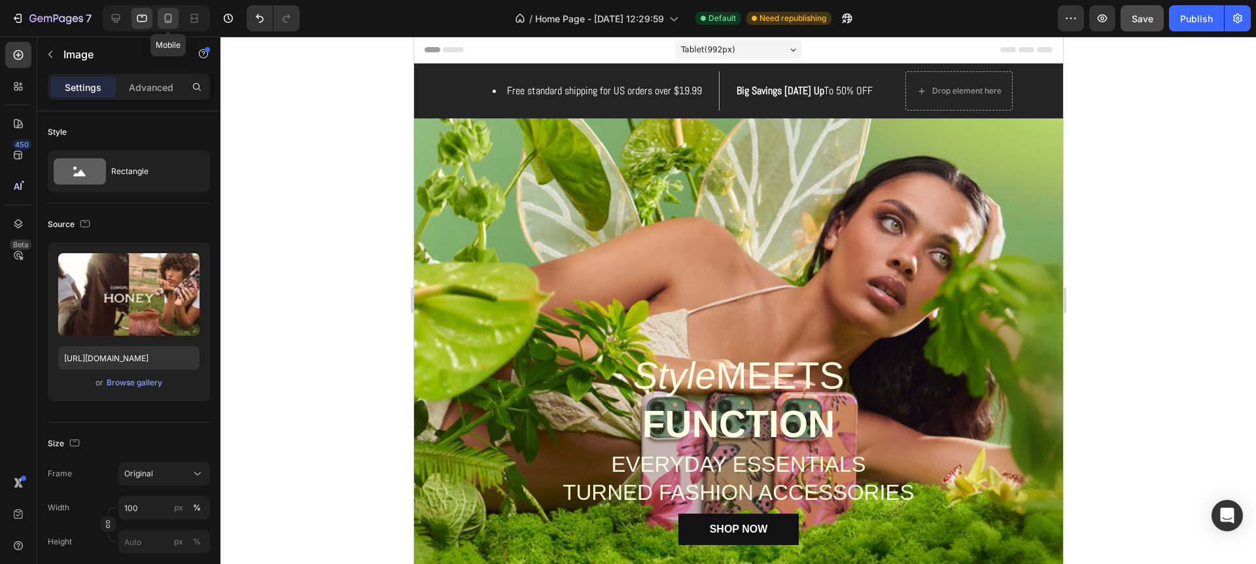
click at [164, 23] on icon at bounding box center [168, 18] width 13 height 13
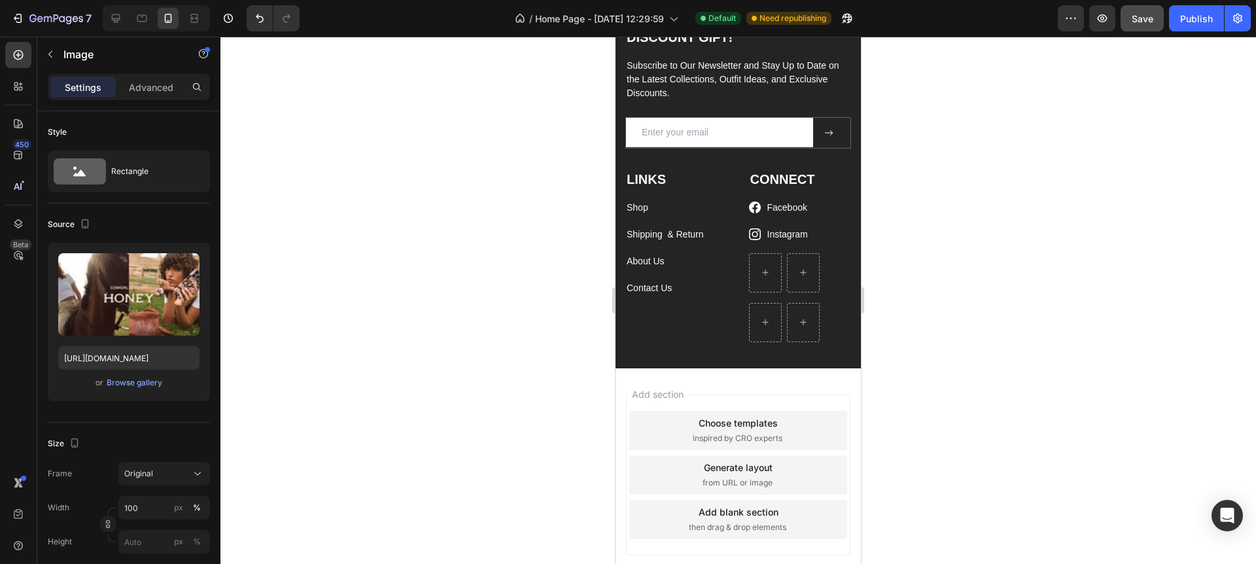
scroll to position [2178, 0]
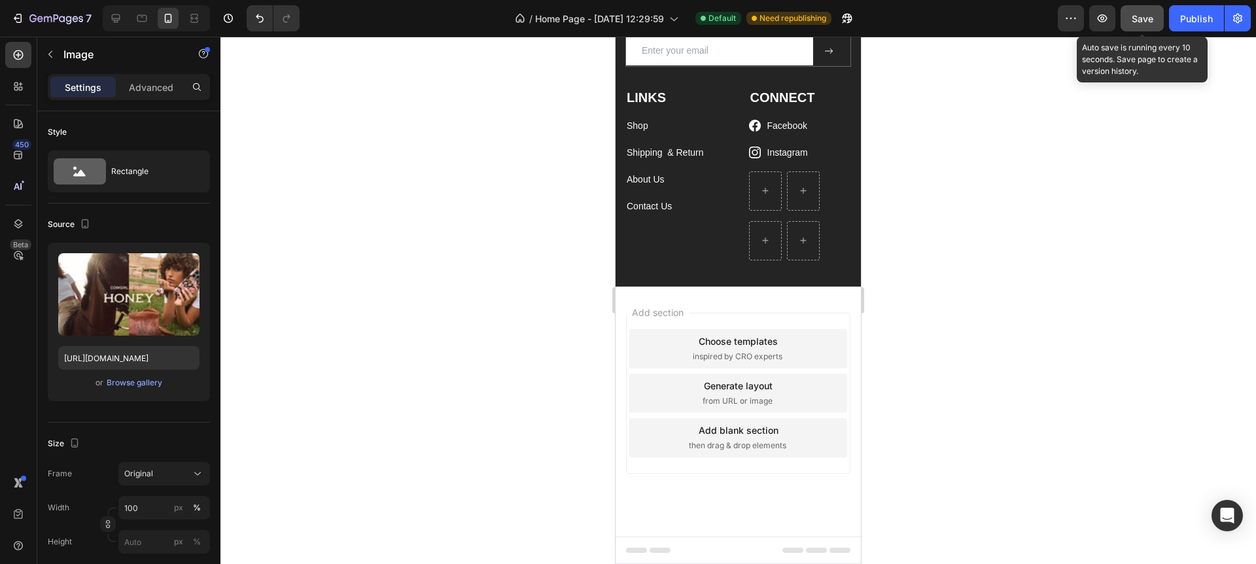
click at [1150, 20] on span "Save" at bounding box center [1143, 18] width 22 height 11
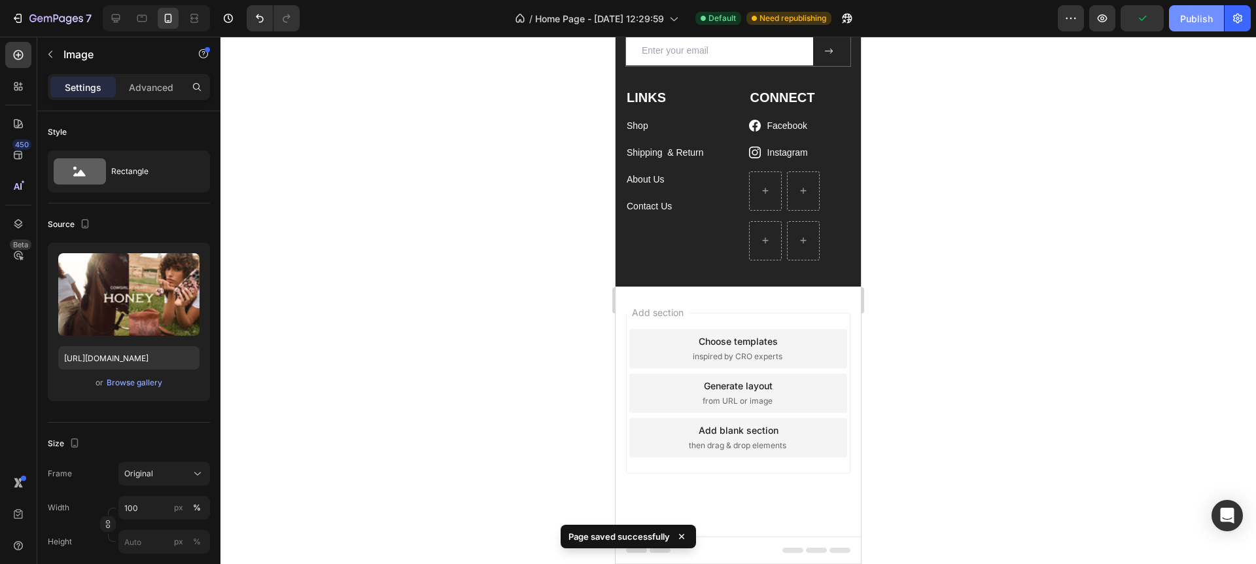
click at [1190, 19] on div "Publish" at bounding box center [1196, 19] width 33 height 14
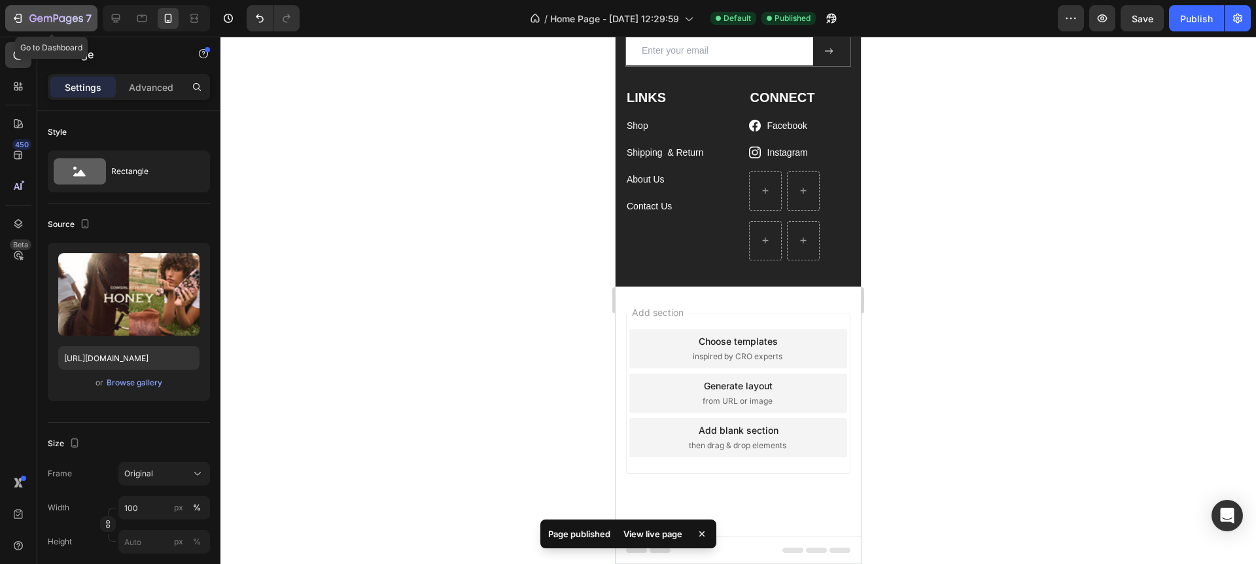
click at [16, 18] on icon "button" at bounding box center [17, 18] width 6 height 4
